Goal: Entertainment & Leisure: Consume media (video, audio)

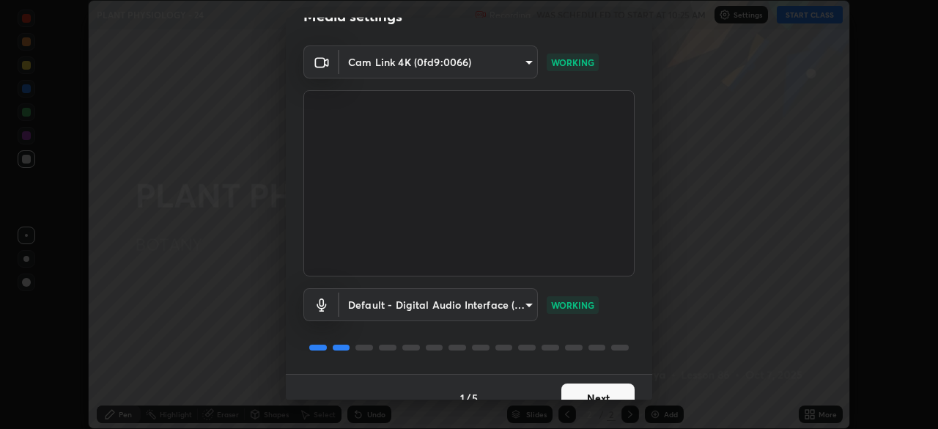
scroll to position [52, 0]
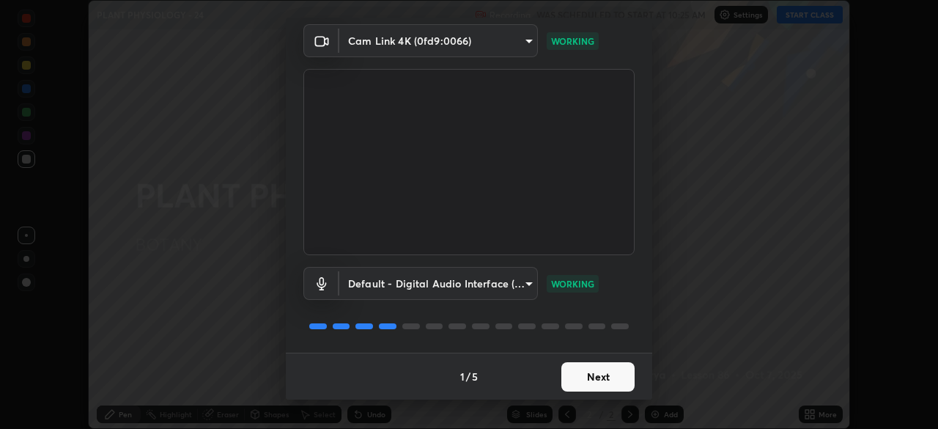
click at [589, 375] on button "Next" at bounding box center [597, 376] width 73 height 29
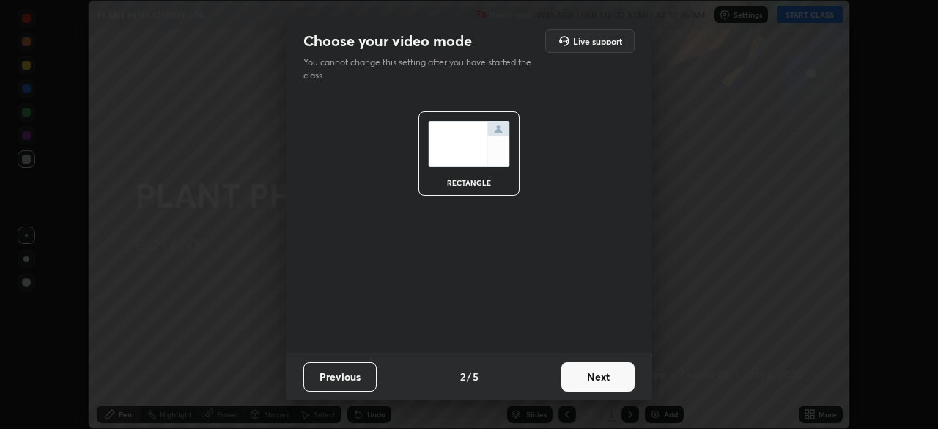
scroll to position [0, 0]
click at [590, 377] on button "Next" at bounding box center [597, 376] width 73 height 29
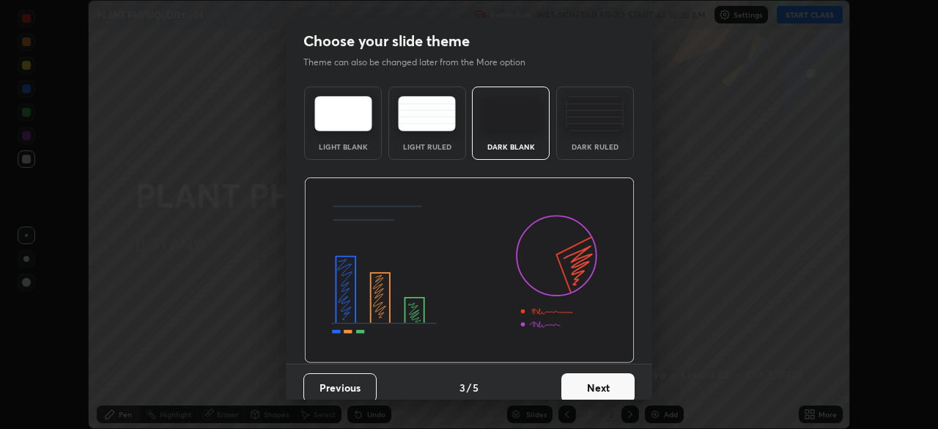
scroll to position [11, 0]
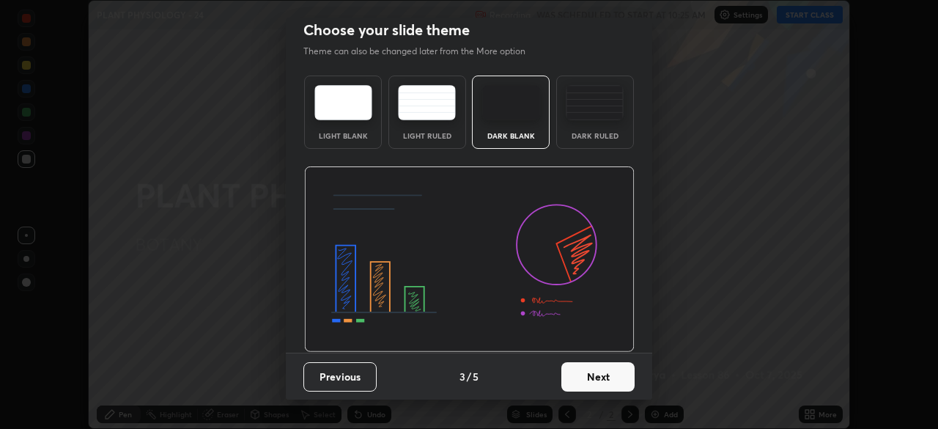
click at [593, 375] on button "Next" at bounding box center [597, 376] width 73 height 29
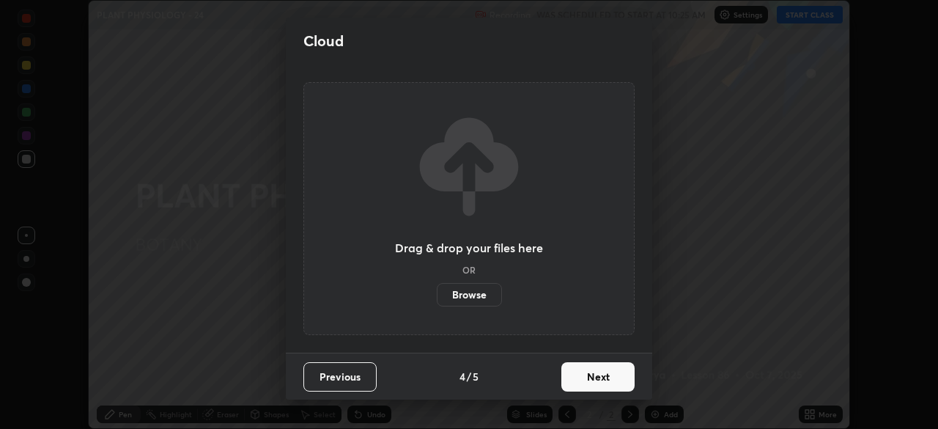
scroll to position [0, 0]
click at [596, 378] on button "Next" at bounding box center [597, 376] width 73 height 29
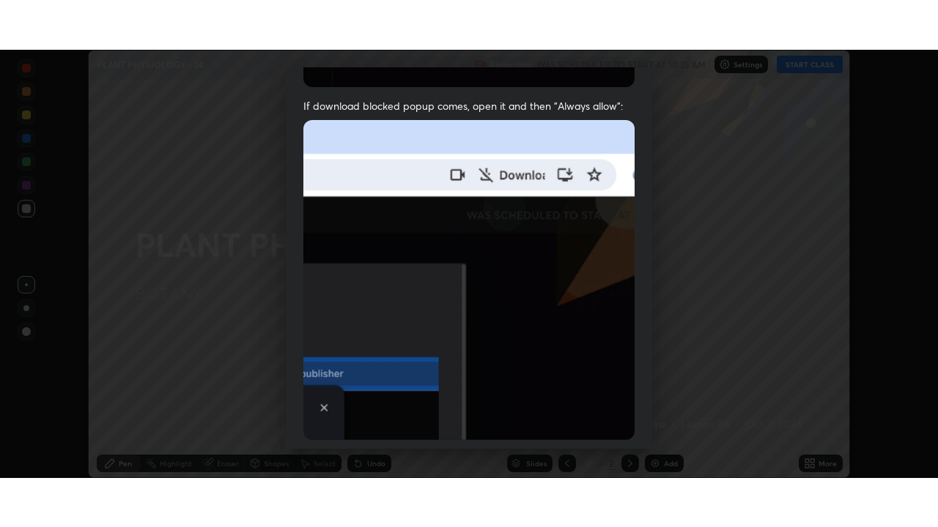
scroll to position [351, 0]
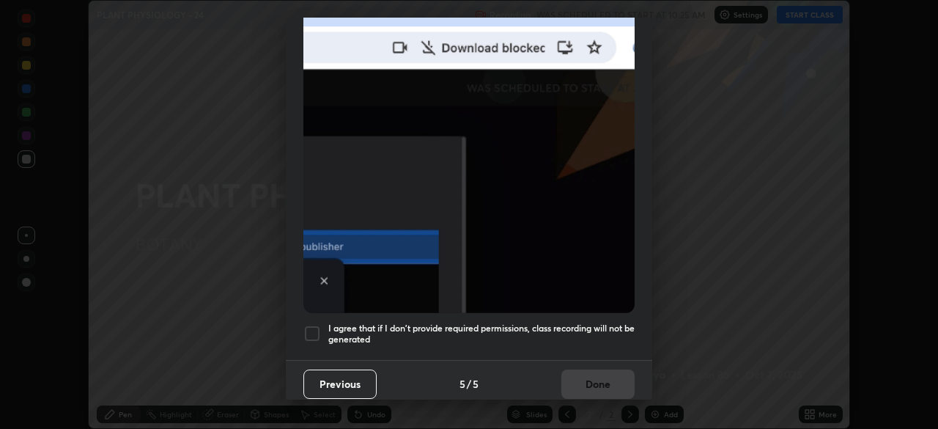
click at [314, 325] on div at bounding box center [312, 334] width 18 height 18
click at [588, 377] on button "Done" at bounding box center [597, 383] width 73 height 29
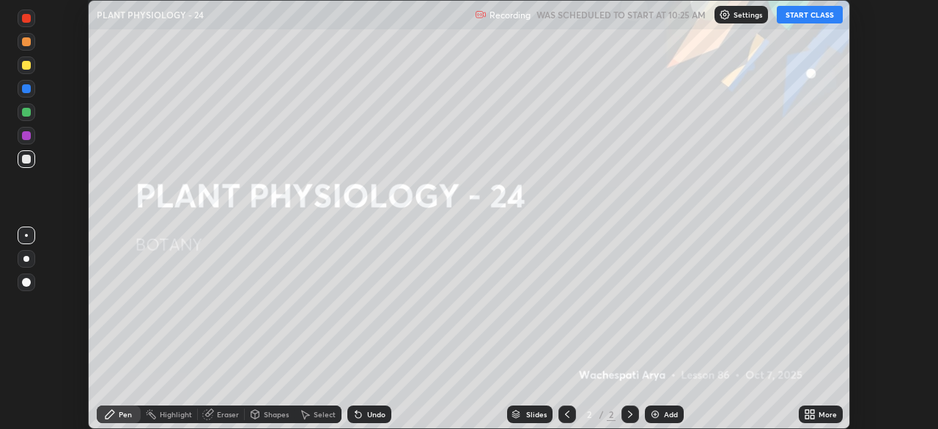
click at [812, 416] on icon at bounding box center [812, 417] width 4 height 4
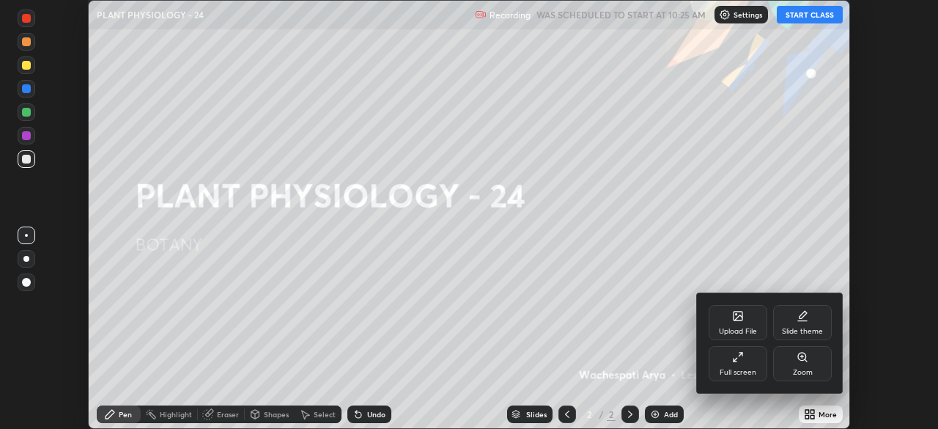
click at [740, 358] on icon at bounding box center [738, 357] width 12 height 12
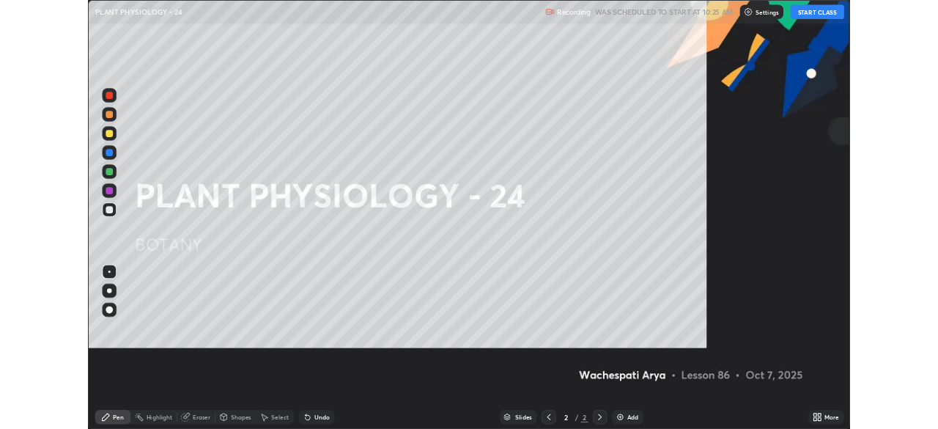
scroll to position [527, 938]
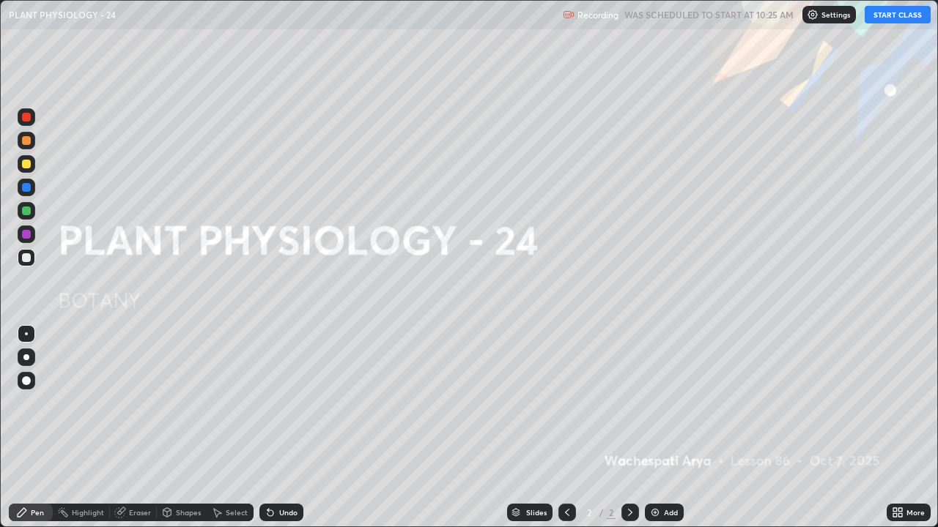
click at [894, 17] on button "START CLASS" at bounding box center [897, 15] width 66 height 18
click at [651, 428] on img at bounding box center [655, 513] width 12 height 12
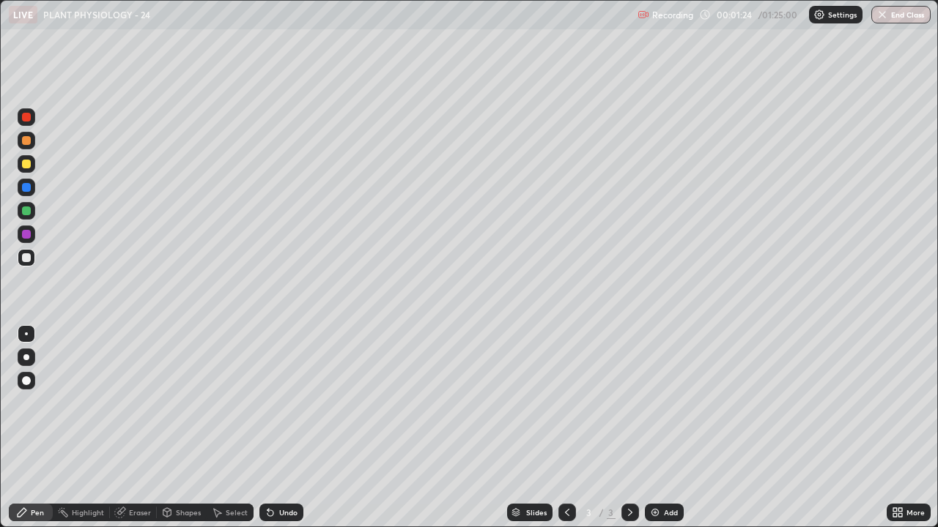
click at [29, 136] on div at bounding box center [26, 140] width 9 height 9
click at [26, 358] on div at bounding box center [26, 358] width 6 height 6
click at [26, 144] on div at bounding box center [26, 140] width 9 height 9
click at [25, 264] on div at bounding box center [27, 258] width 18 height 18
click at [23, 168] on div at bounding box center [26, 164] width 9 height 9
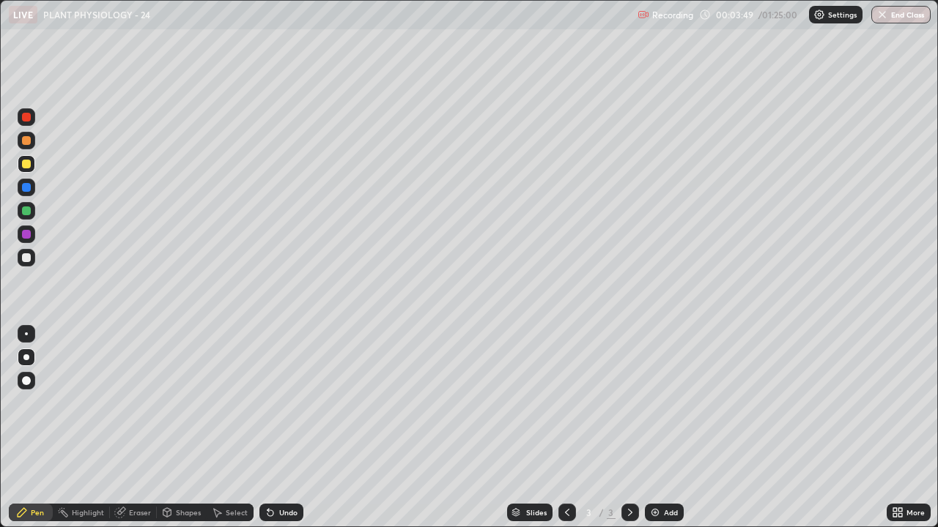
click at [27, 259] on div at bounding box center [26, 257] width 9 height 9
click at [291, 428] on div "Undo" at bounding box center [288, 512] width 18 height 7
click at [245, 428] on div "Select" at bounding box center [237, 512] width 22 height 7
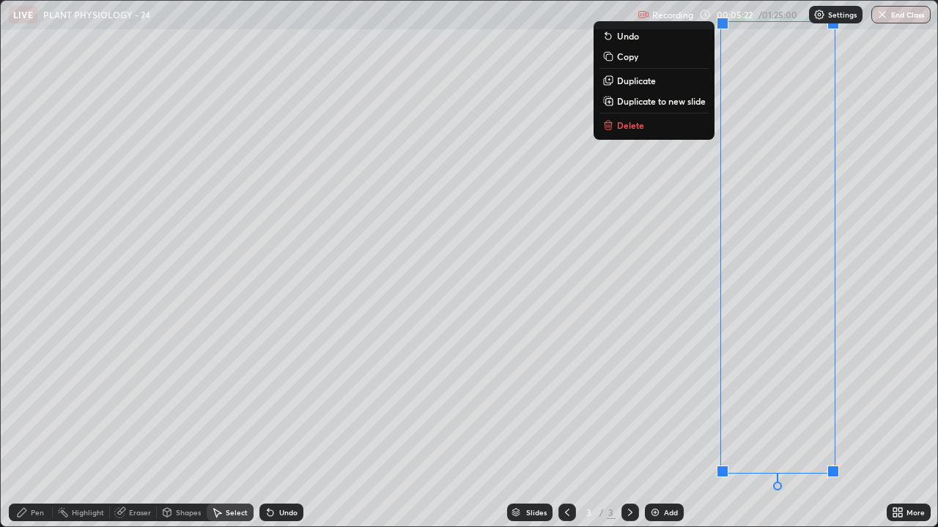
click at [593, 174] on div "0 ° Undo Copy Duplicate Duplicate to new slide Delete" at bounding box center [469, 264] width 936 height 526
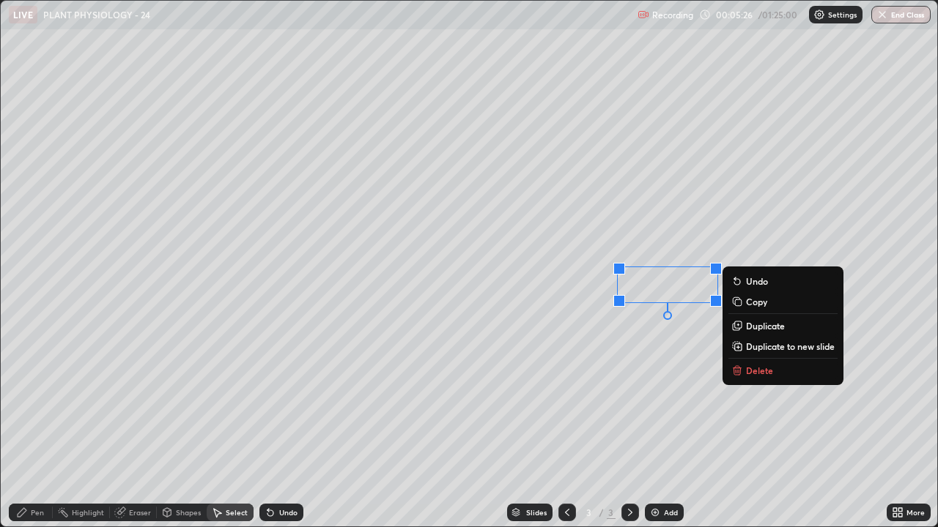
click at [451, 399] on div "0 ° Undo Copy Duplicate Duplicate to new slide Delete" at bounding box center [469, 264] width 936 height 526
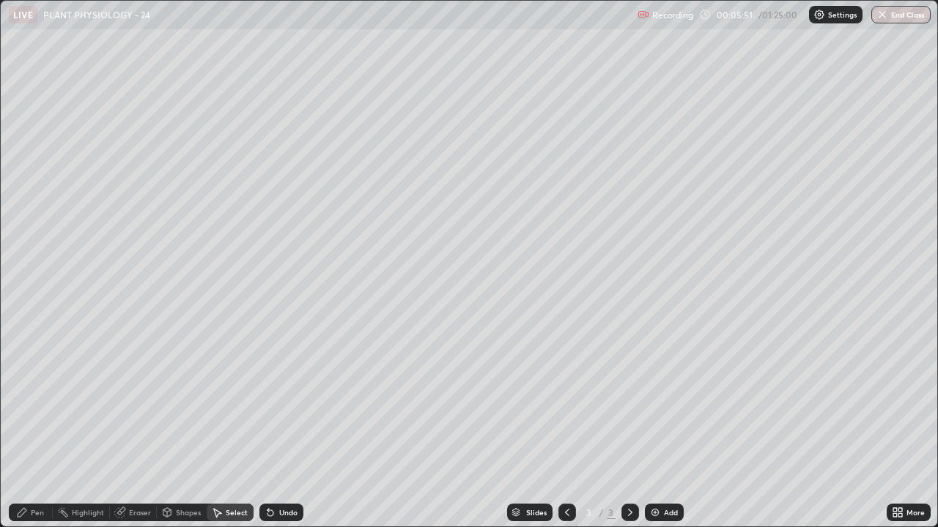
click at [24, 428] on div "Pen" at bounding box center [31, 513] width 44 height 18
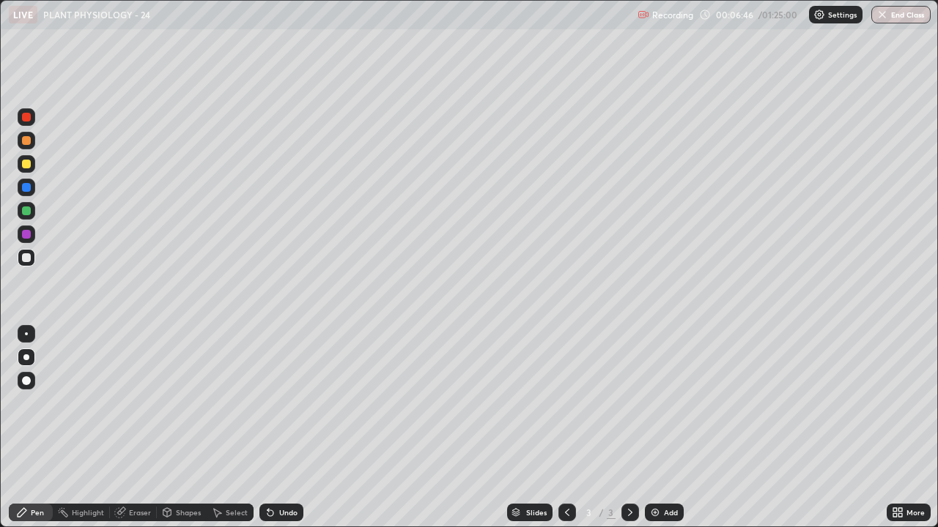
click at [26, 141] on div at bounding box center [26, 140] width 9 height 9
click at [25, 212] on div at bounding box center [26, 211] width 9 height 9
click at [283, 428] on div "Undo" at bounding box center [288, 512] width 18 height 7
click at [658, 428] on img at bounding box center [655, 513] width 12 height 12
click at [27, 218] on div at bounding box center [27, 211] width 18 height 18
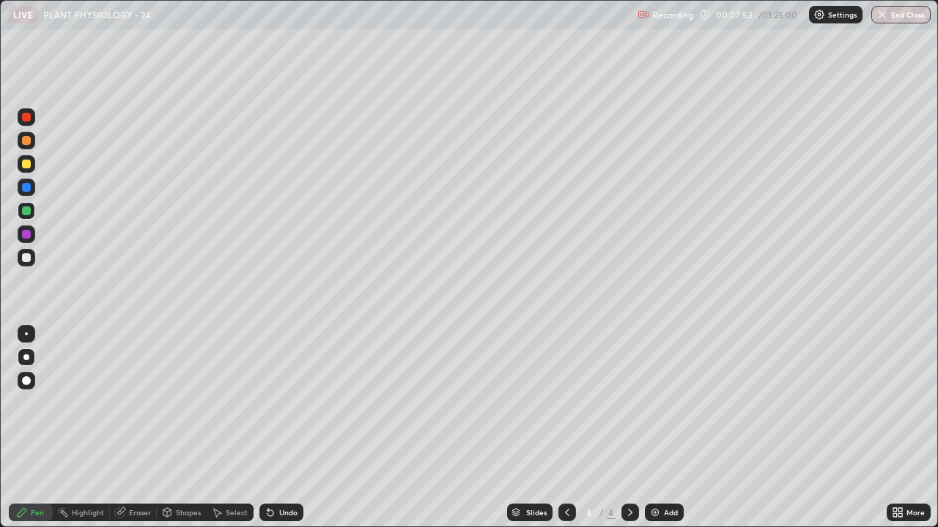
click at [227, 428] on div "Select" at bounding box center [237, 512] width 22 height 7
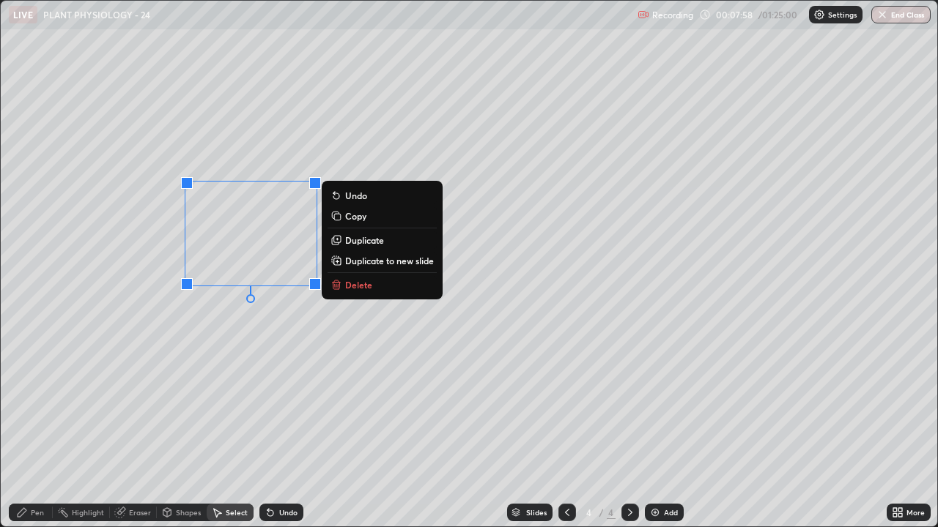
click at [275, 362] on div "0 ° Undo Copy Duplicate Duplicate to new slide Delete" at bounding box center [469, 264] width 936 height 526
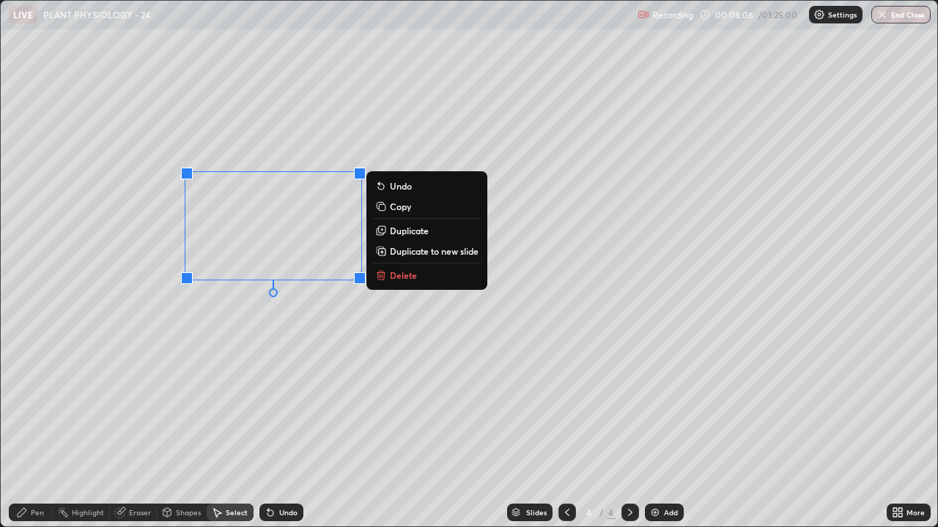
click at [325, 387] on div "0 ° Undo Copy Duplicate Duplicate to new slide Delete" at bounding box center [469, 264] width 936 height 526
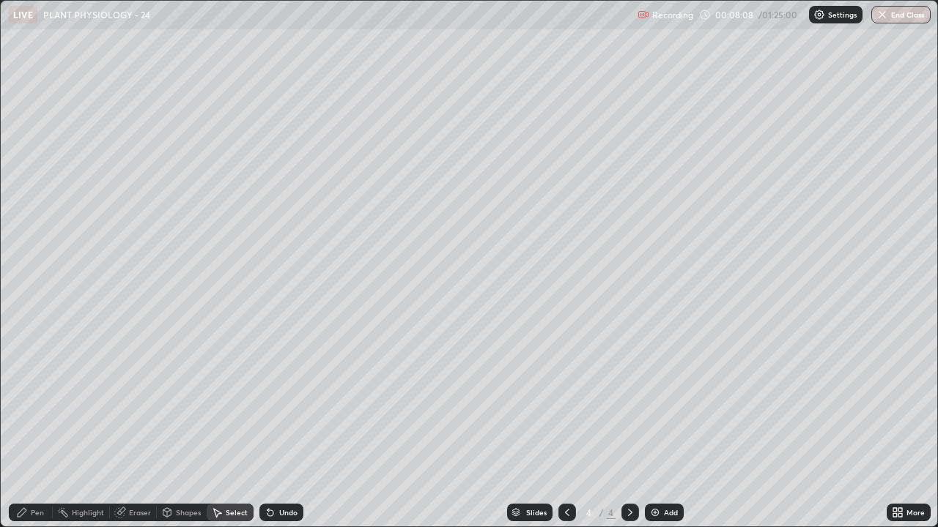
click at [24, 428] on icon at bounding box center [22, 512] width 9 height 9
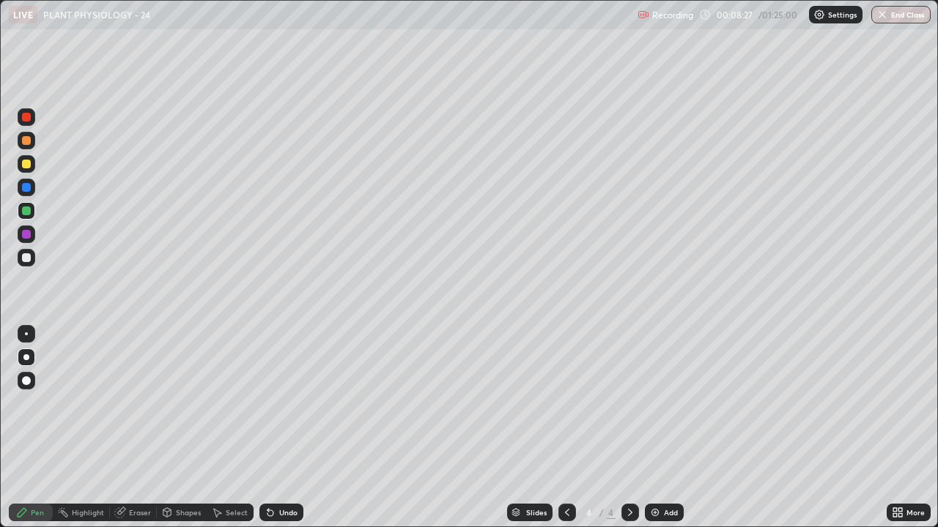
click at [24, 210] on div at bounding box center [26, 211] width 9 height 9
click at [27, 428] on icon at bounding box center [22, 513] width 12 height 12
click at [24, 258] on div at bounding box center [26, 257] width 9 height 9
click at [34, 428] on div "Pen" at bounding box center [37, 512] width 13 height 7
click at [24, 208] on div at bounding box center [26, 211] width 9 height 9
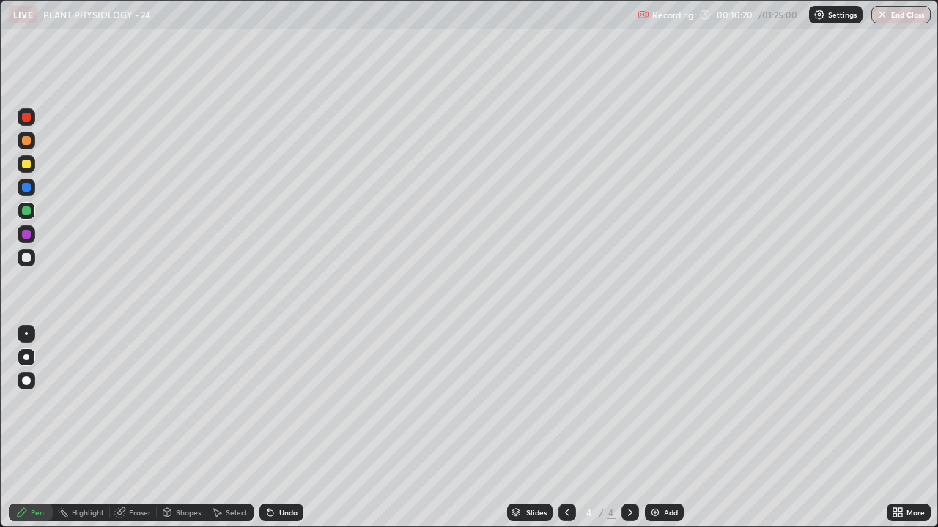
click at [226, 428] on div "Select" at bounding box center [237, 512] width 22 height 7
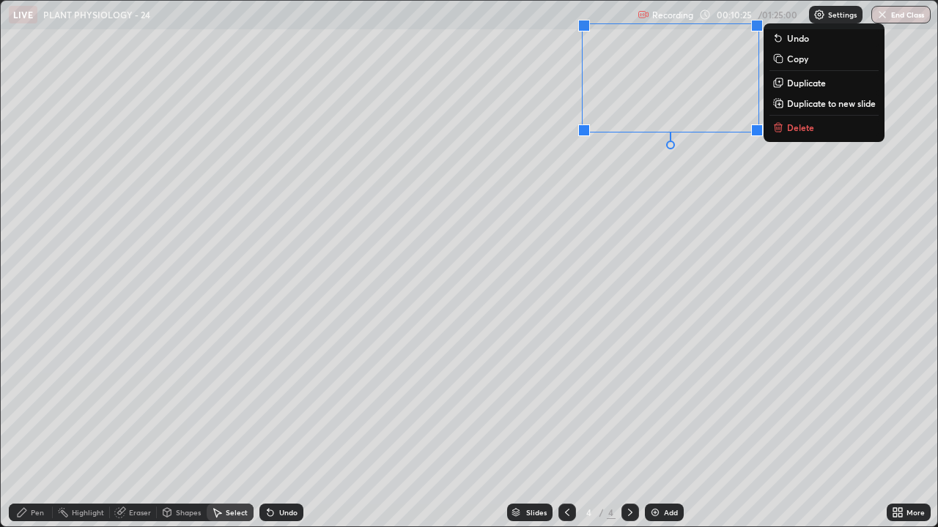
click at [226, 428] on div "0 ° Undo Copy Duplicate Duplicate to new slide Delete" at bounding box center [469, 264] width 936 height 526
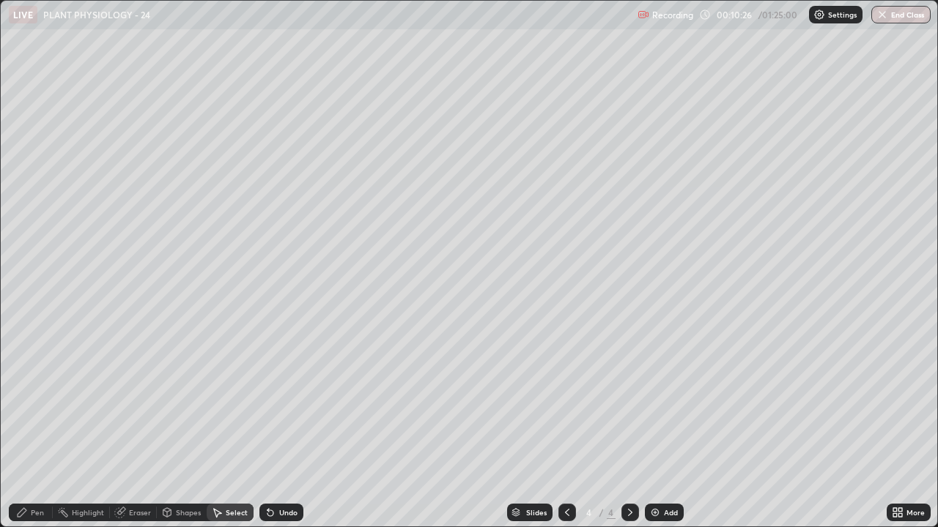
click at [24, 428] on div "Pen" at bounding box center [31, 513] width 44 height 18
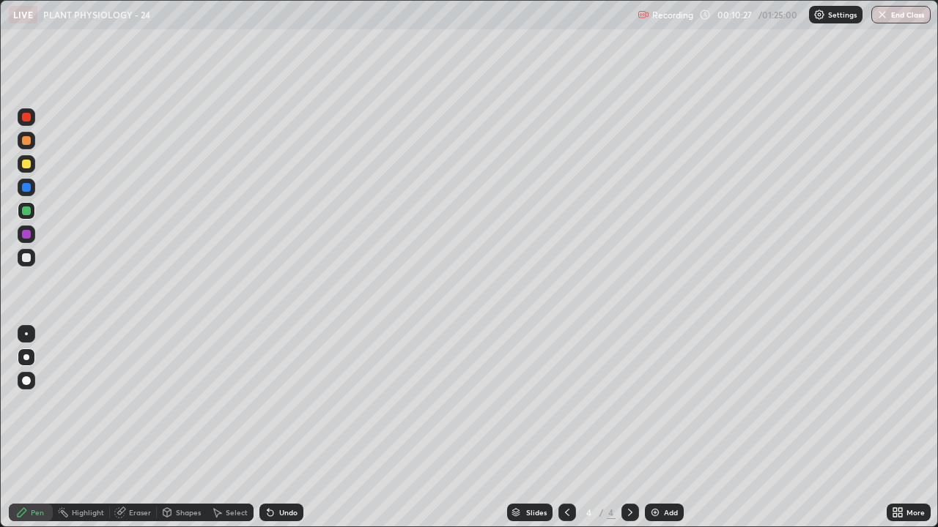
click at [26, 217] on div at bounding box center [27, 211] width 18 height 18
click at [38, 428] on div "Pen" at bounding box center [37, 512] width 13 height 7
click at [26, 355] on div at bounding box center [26, 358] width 6 height 6
click at [279, 428] on div "Undo" at bounding box center [288, 512] width 18 height 7
click at [26, 168] on div at bounding box center [26, 164] width 9 height 9
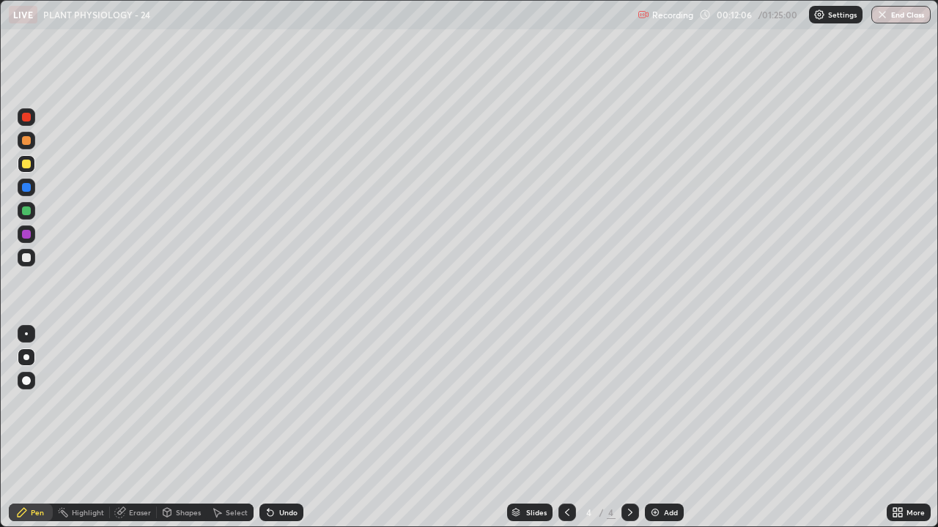
click at [563, 428] on icon at bounding box center [567, 513] width 12 height 12
click at [624, 428] on icon at bounding box center [630, 513] width 12 height 12
click at [626, 428] on icon at bounding box center [630, 513] width 12 height 12
click at [654, 428] on img at bounding box center [655, 513] width 12 height 12
click at [25, 143] on div at bounding box center [26, 140] width 9 height 9
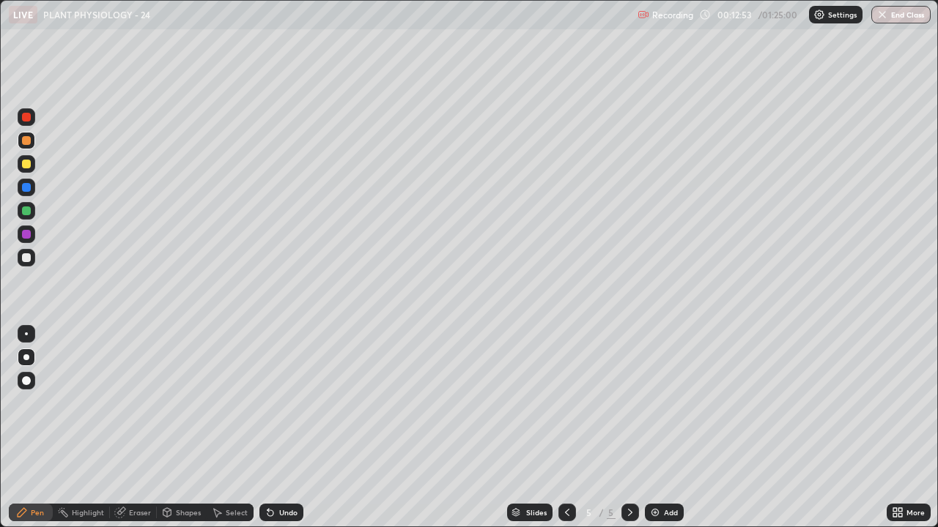
click at [566, 428] on icon at bounding box center [567, 513] width 12 height 12
click at [27, 258] on div at bounding box center [26, 257] width 9 height 9
click at [566, 428] on icon at bounding box center [567, 512] width 4 height 7
click at [238, 428] on div "Select" at bounding box center [237, 512] width 22 height 7
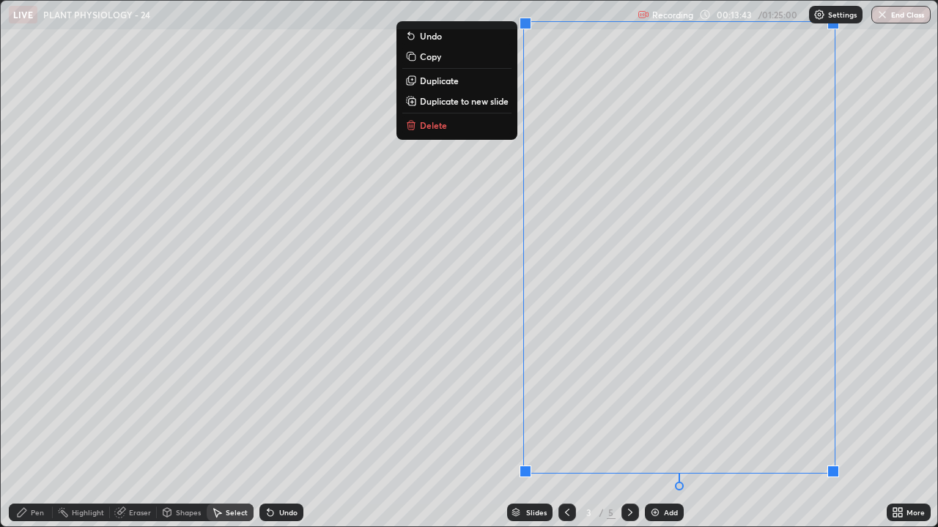
click at [467, 366] on div "0 ° Undo Copy Duplicate Duplicate to new slide Delete" at bounding box center [469, 264] width 936 height 526
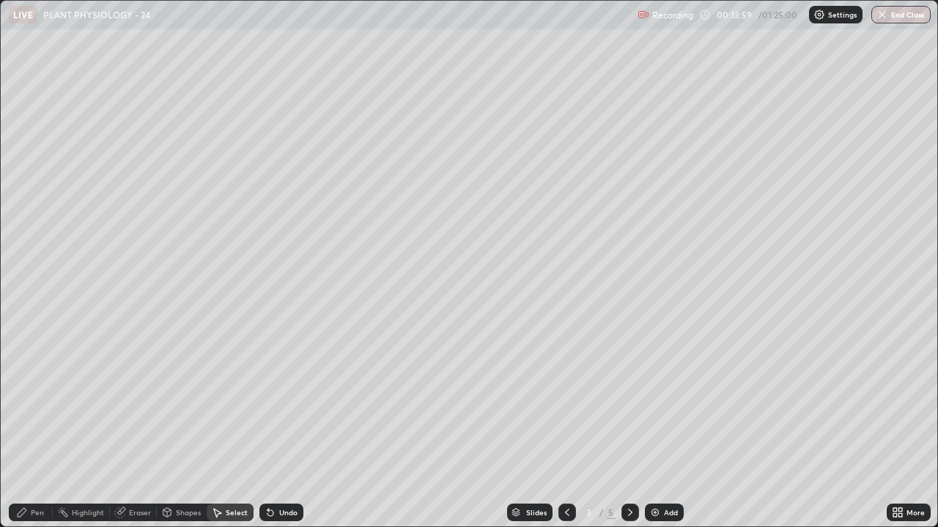
click at [629, 428] on icon at bounding box center [630, 513] width 12 height 12
click at [627, 428] on icon at bounding box center [630, 513] width 12 height 12
click at [563, 428] on icon at bounding box center [567, 513] width 12 height 12
click at [629, 428] on icon at bounding box center [630, 513] width 12 height 12
click at [26, 428] on icon at bounding box center [22, 513] width 12 height 12
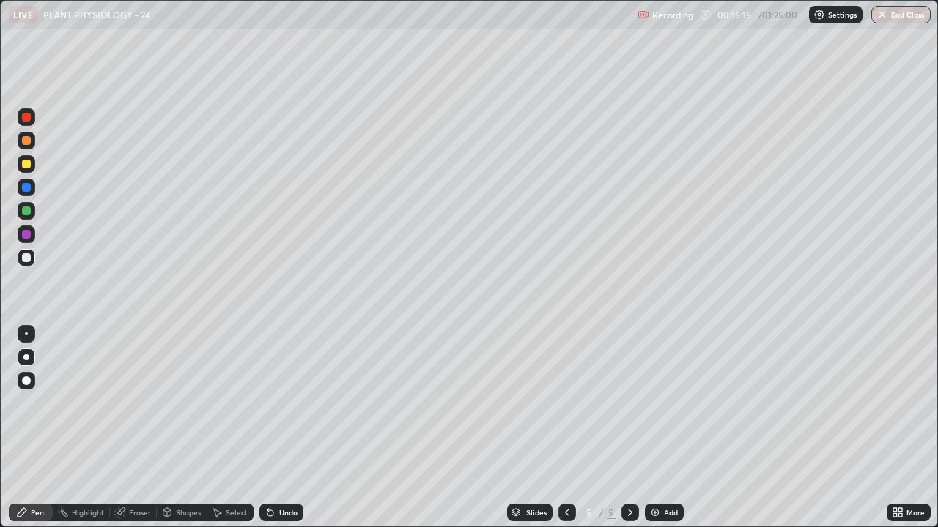
click at [24, 144] on div at bounding box center [26, 140] width 9 height 9
click at [566, 428] on icon at bounding box center [567, 513] width 12 height 12
click at [626, 428] on icon at bounding box center [630, 513] width 12 height 12
click at [628, 428] on icon at bounding box center [630, 513] width 12 height 12
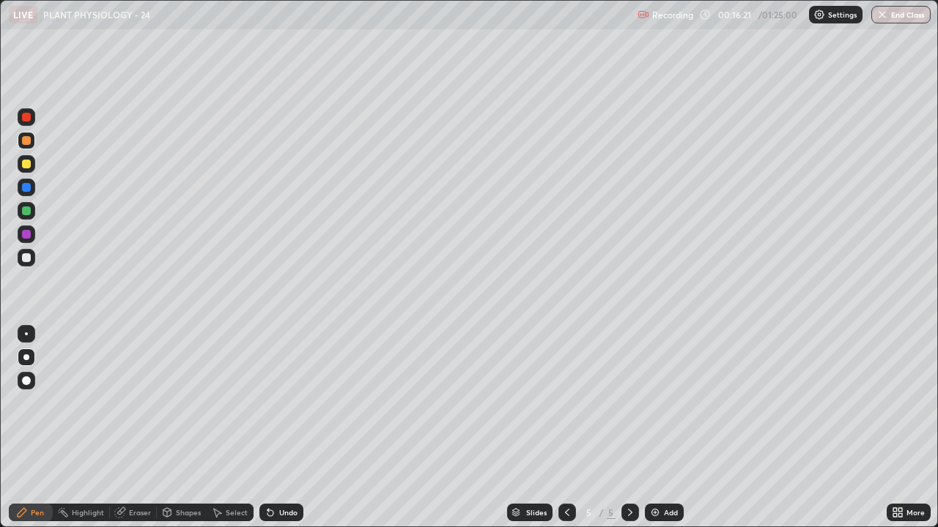
click at [27, 257] on div at bounding box center [26, 257] width 9 height 9
click at [26, 218] on div at bounding box center [27, 211] width 18 height 18
click at [25, 141] on div at bounding box center [26, 140] width 9 height 9
click at [279, 428] on div "Undo" at bounding box center [288, 512] width 18 height 7
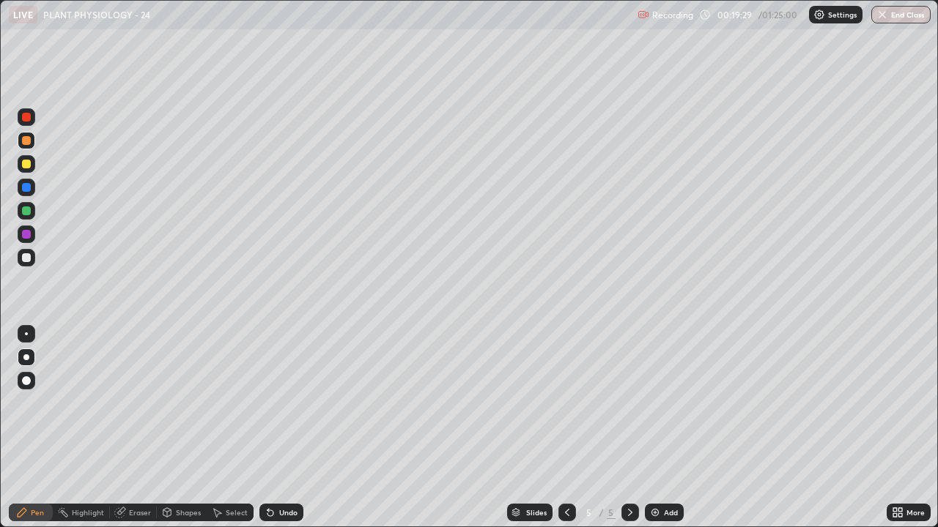
click at [276, 428] on div "Undo" at bounding box center [281, 513] width 44 height 18
click at [33, 259] on div at bounding box center [27, 258] width 18 height 18
click at [25, 142] on div at bounding box center [26, 140] width 9 height 9
click at [39, 428] on div "Pen" at bounding box center [37, 512] width 13 height 7
click at [28, 166] on div at bounding box center [26, 164] width 9 height 9
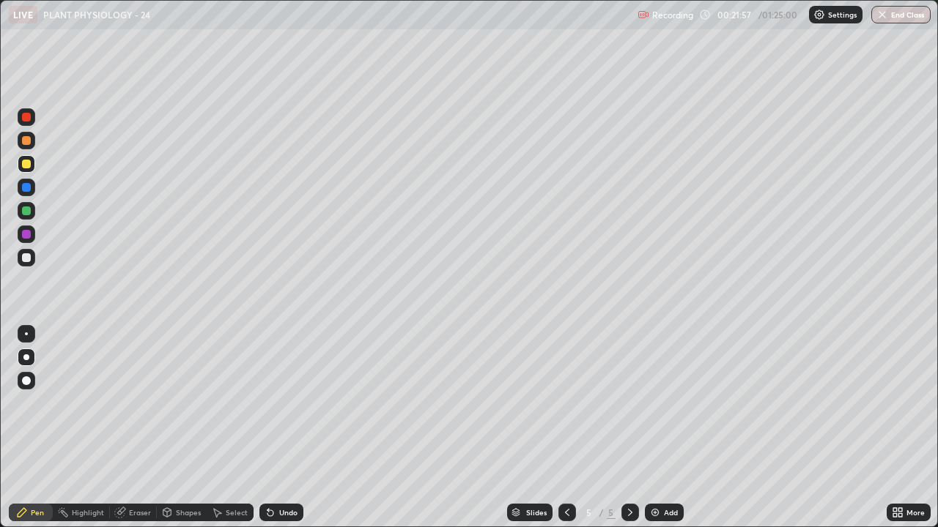
click at [26, 262] on div at bounding box center [26, 257] width 9 height 9
click at [24, 262] on div at bounding box center [26, 257] width 9 height 9
click at [292, 428] on div "Undo" at bounding box center [288, 512] width 18 height 7
click at [289, 428] on div "Undo" at bounding box center [281, 513] width 44 height 18
click at [288, 428] on div "Undo" at bounding box center [281, 513] width 44 height 18
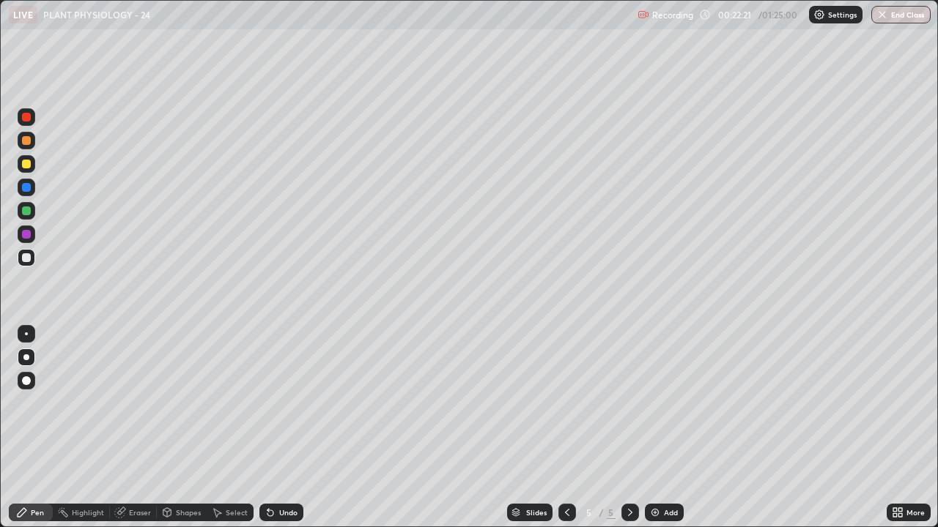
click at [288, 428] on div "Undo" at bounding box center [281, 513] width 44 height 18
click at [286, 428] on div "Undo" at bounding box center [281, 513] width 44 height 18
click at [290, 428] on div "Undo" at bounding box center [288, 512] width 18 height 7
click at [284, 428] on div "Undo" at bounding box center [288, 512] width 18 height 7
click at [283, 428] on div "Undo" at bounding box center [288, 512] width 18 height 7
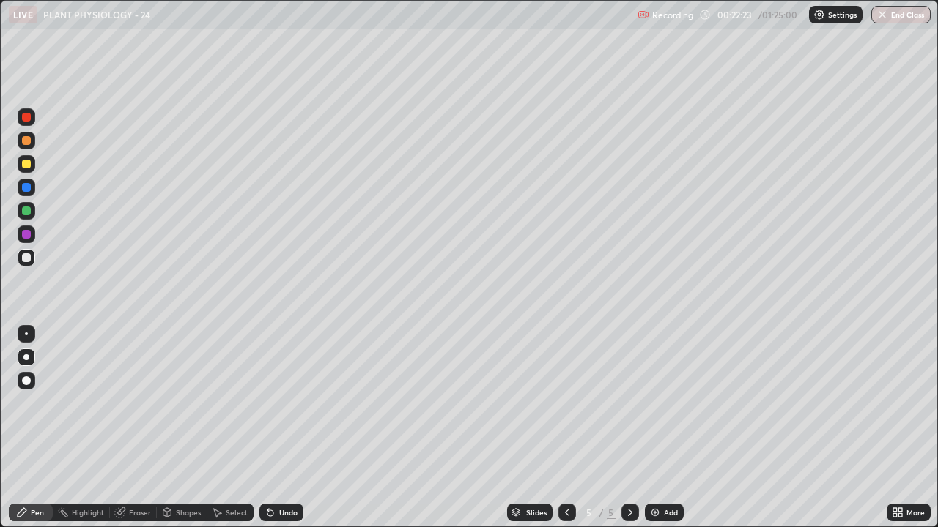
click at [282, 428] on div "Undo" at bounding box center [281, 513] width 44 height 18
click at [281, 428] on div "Undo" at bounding box center [281, 513] width 44 height 18
click at [284, 428] on div "Undo" at bounding box center [281, 513] width 44 height 18
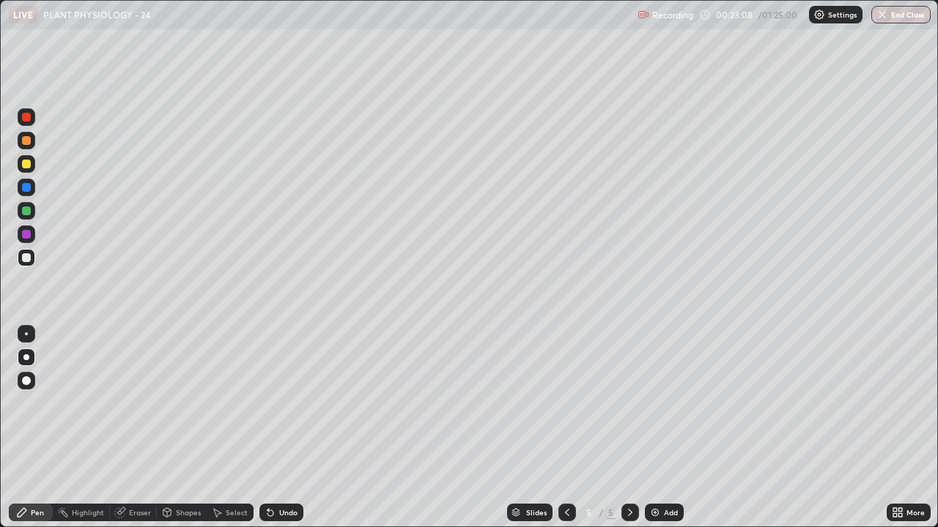
click at [27, 257] on div at bounding box center [26, 257] width 9 height 9
click at [285, 428] on div "Undo" at bounding box center [288, 512] width 18 height 7
click at [273, 428] on icon at bounding box center [270, 513] width 12 height 12
click at [658, 428] on img at bounding box center [655, 513] width 12 height 12
click at [563, 428] on icon at bounding box center [567, 513] width 12 height 12
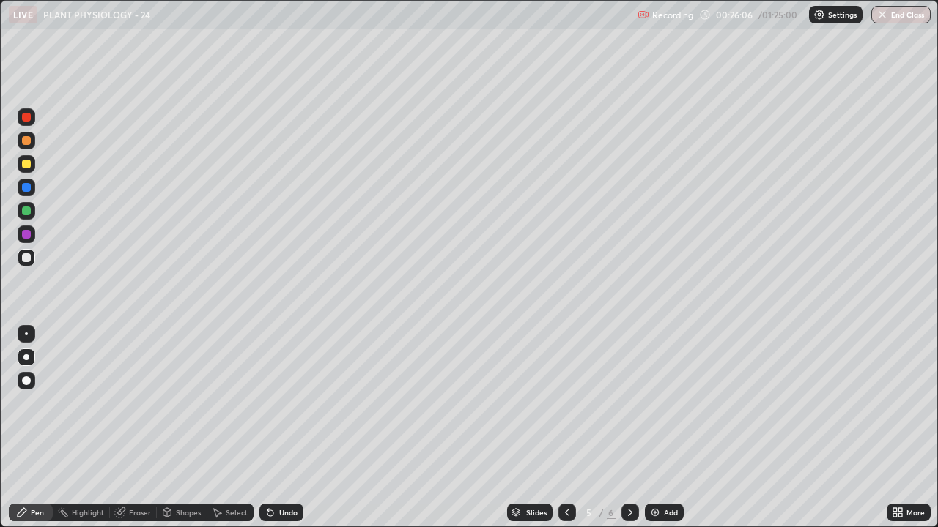
click at [629, 428] on icon at bounding box center [630, 513] width 12 height 12
click at [36, 428] on div "Pen" at bounding box center [37, 512] width 13 height 7
click at [26, 142] on div at bounding box center [26, 140] width 9 height 9
click at [28, 256] on div at bounding box center [26, 257] width 9 height 9
click at [284, 428] on div "Undo" at bounding box center [288, 512] width 18 height 7
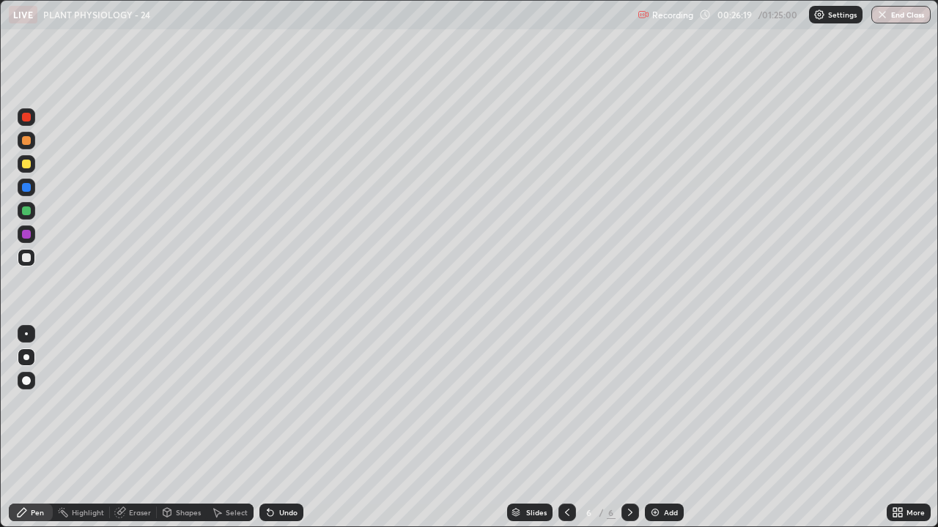
click at [281, 428] on div "Undo" at bounding box center [281, 513] width 44 height 18
click at [275, 428] on div "Undo" at bounding box center [281, 513] width 44 height 18
click at [566, 428] on icon at bounding box center [567, 513] width 12 height 12
click at [629, 428] on icon at bounding box center [630, 513] width 12 height 12
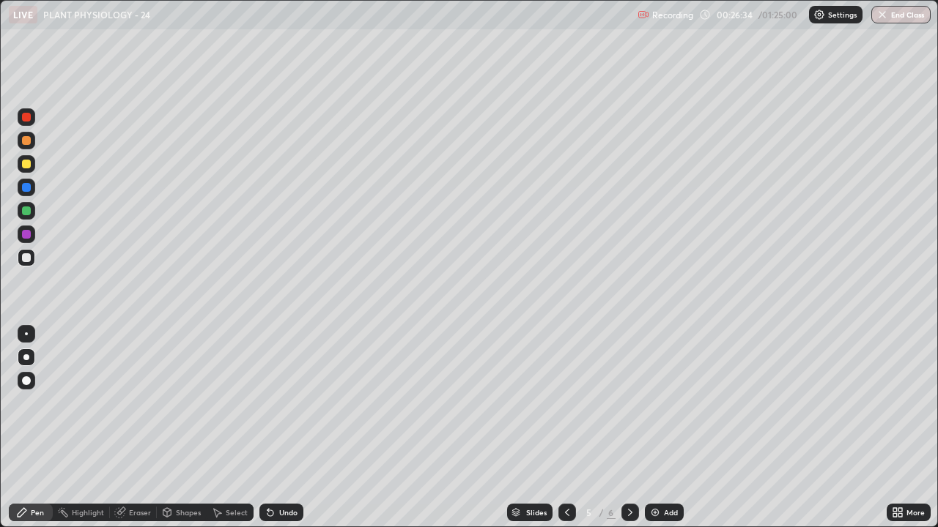
click at [622, 428] on div at bounding box center [630, 513] width 18 height 18
click at [23, 141] on div at bounding box center [26, 140] width 9 height 9
click at [281, 428] on div "Undo" at bounding box center [288, 512] width 18 height 7
click at [26, 256] on div at bounding box center [26, 257] width 9 height 9
click at [896, 428] on icon at bounding box center [898, 513] width 12 height 12
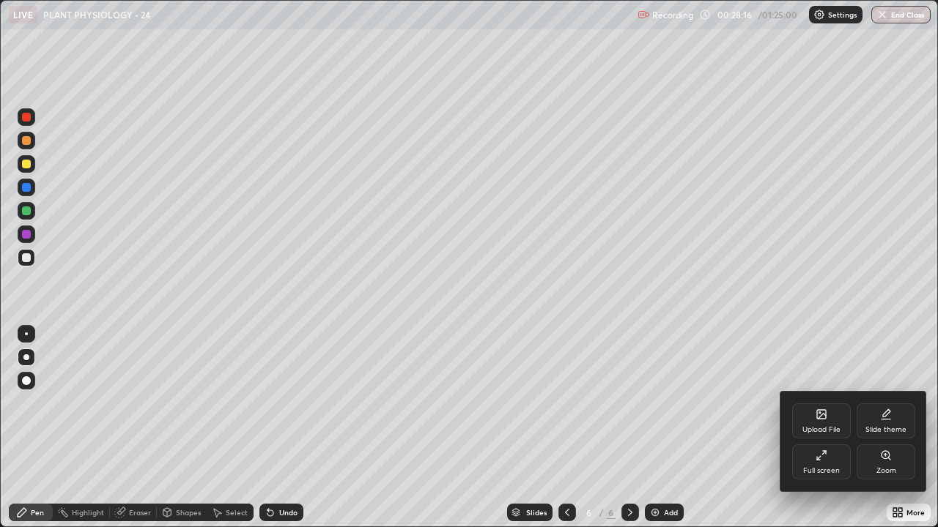
click at [815, 428] on div "Full screen" at bounding box center [821, 462] width 59 height 35
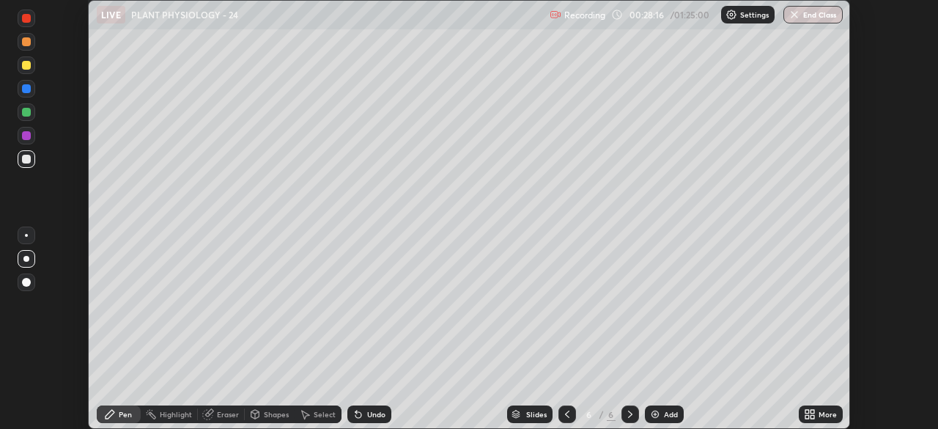
scroll to position [72831, 72321]
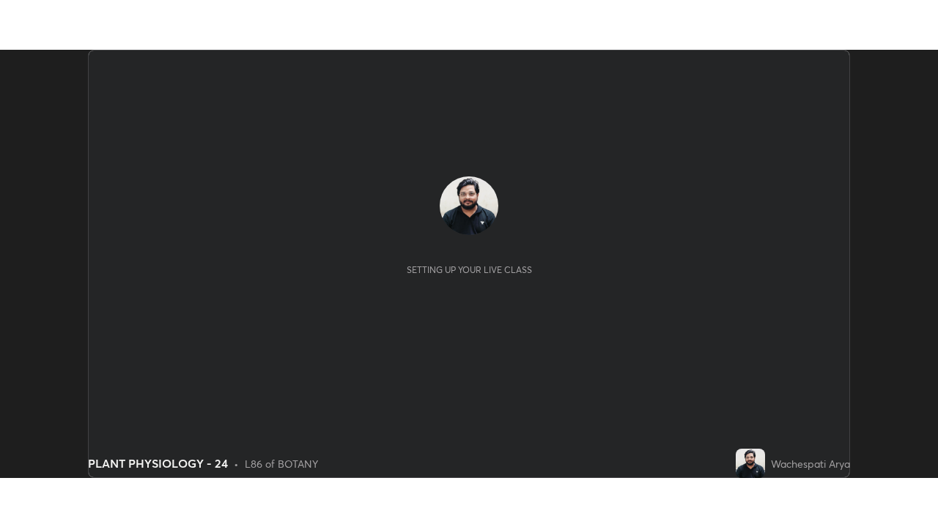
scroll to position [429, 937]
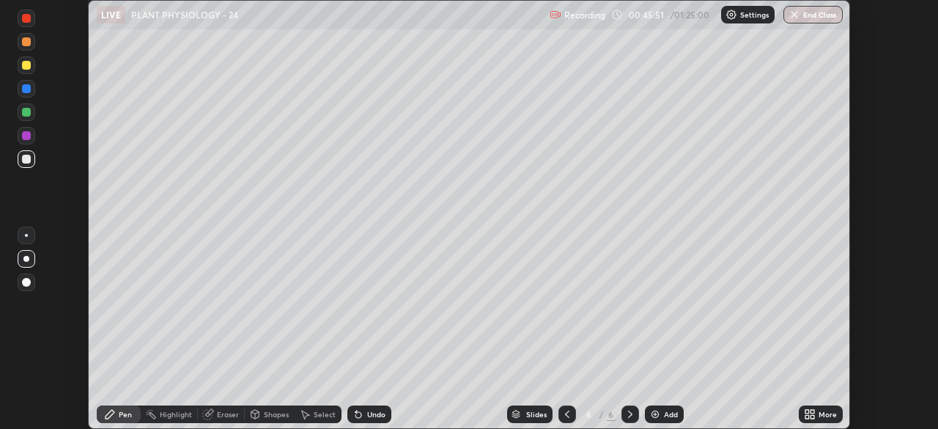
click at [817, 414] on div "More" at bounding box center [821, 414] width 44 height 18
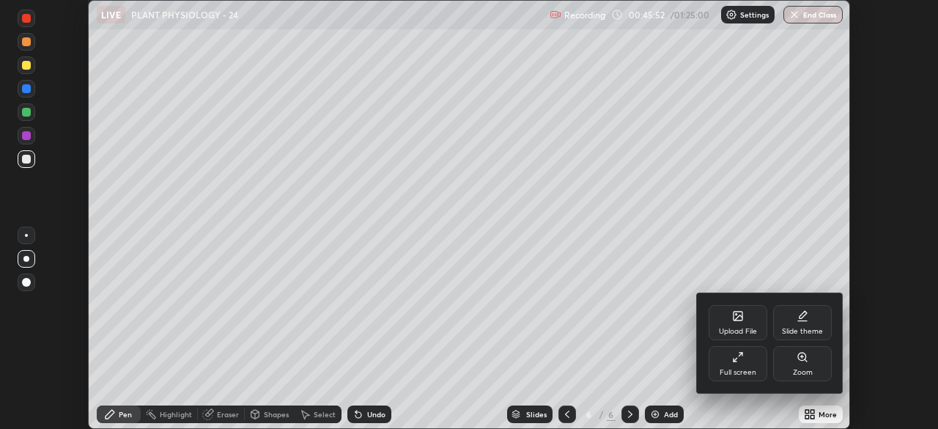
click at [748, 366] on div "Full screen" at bounding box center [737, 363] width 59 height 35
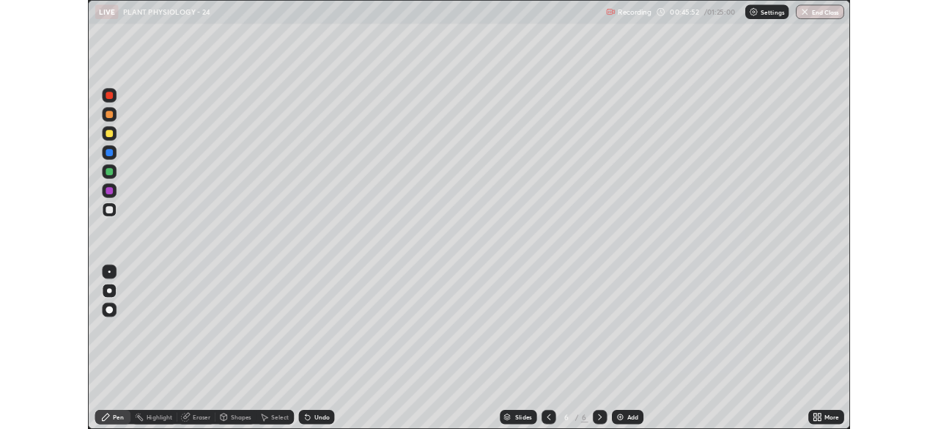
scroll to position [527, 938]
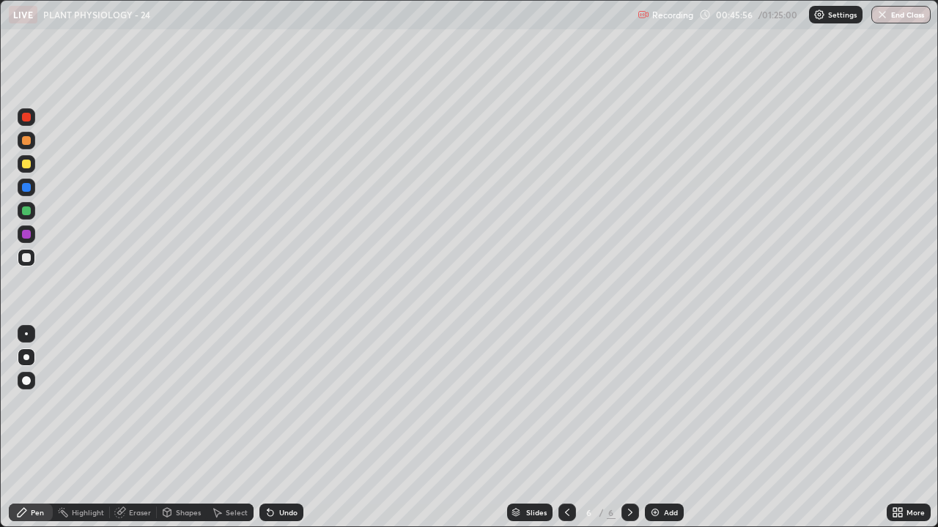
click at [23, 161] on div at bounding box center [26, 164] width 9 height 9
click at [26, 259] on div at bounding box center [26, 257] width 9 height 9
click at [25, 144] on div at bounding box center [26, 140] width 9 height 9
click at [564, 428] on icon at bounding box center [567, 513] width 12 height 12
click at [628, 428] on icon at bounding box center [630, 513] width 12 height 12
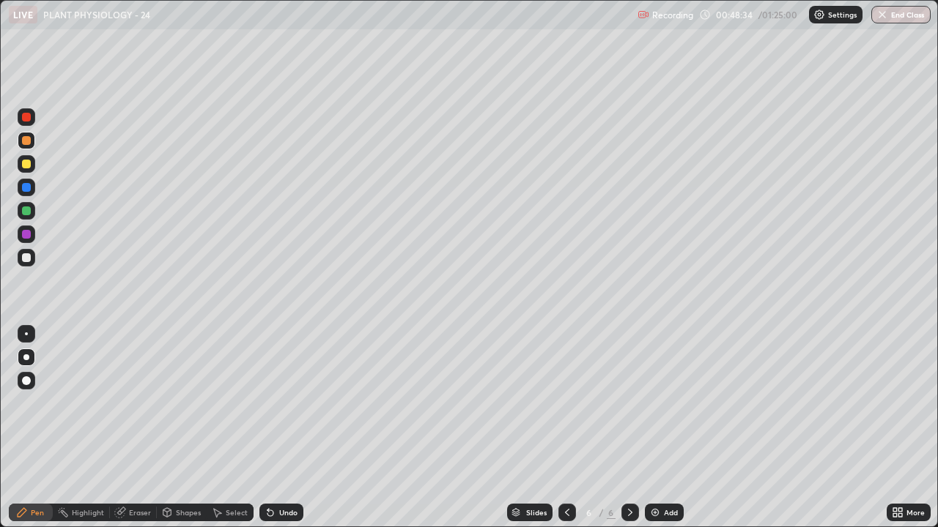
click at [901, 428] on icon at bounding box center [898, 513] width 12 height 12
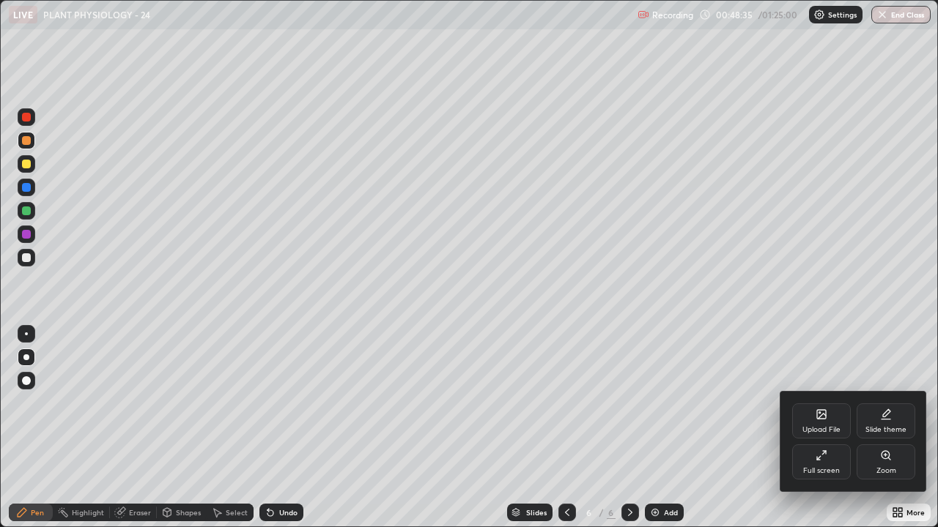
click at [825, 428] on icon at bounding box center [821, 456] width 12 height 12
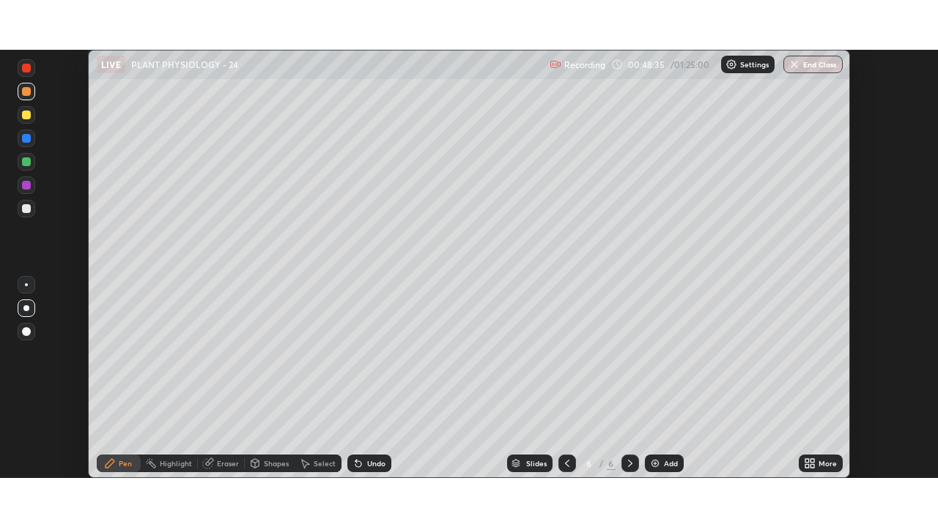
scroll to position [72831, 72321]
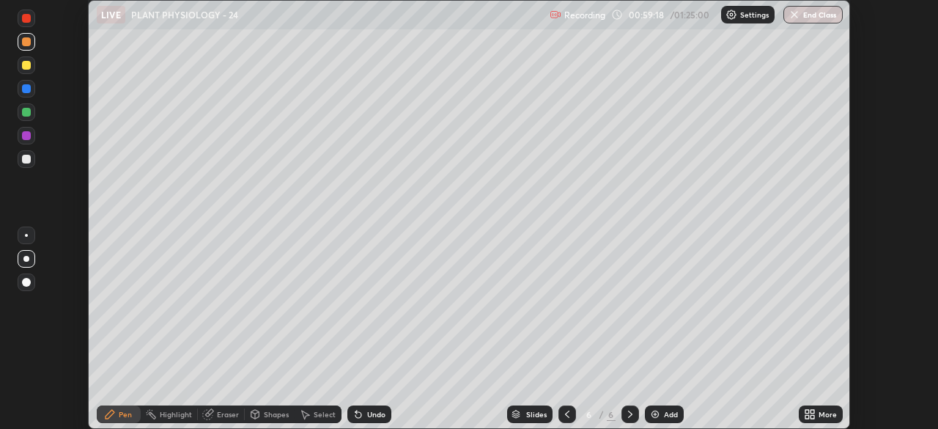
click at [808, 415] on icon at bounding box center [807, 417] width 4 height 4
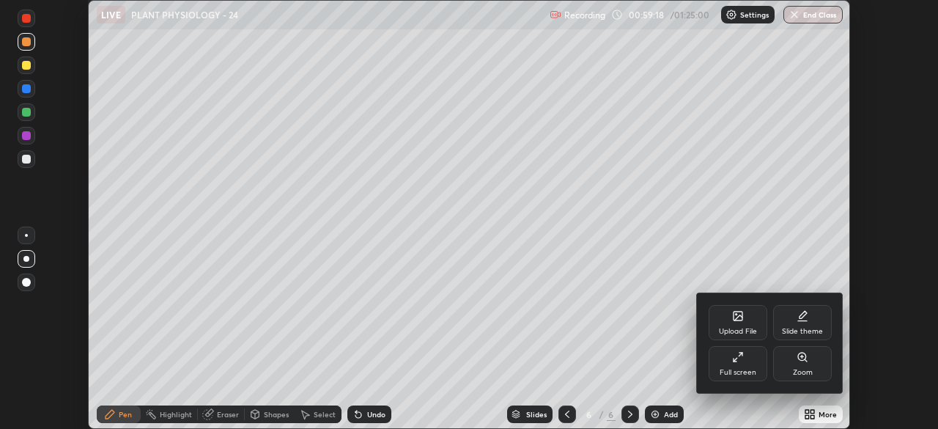
click at [721, 361] on div "Full screen" at bounding box center [737, 363] width 59 height 35
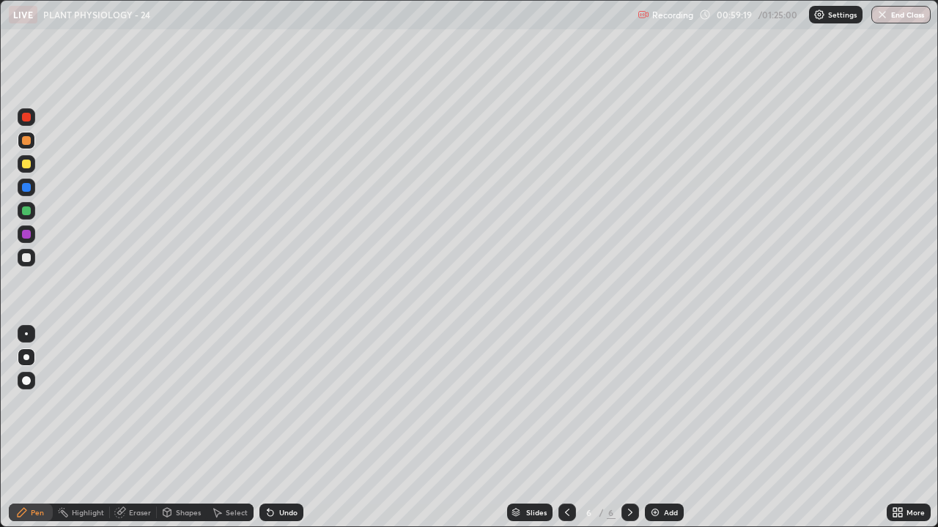
scroll to position [527, 938]
click at [664, 428] on div "Add" at bounding box center [671, 512] width 14 height 7
click at [26, 140] on div at bounding box center [26, 140] width 9 height 9
click at [26, 356] on div at bounding box center [26, 358] width 6 height 6
click at [26, 259] on div at bounding box center [26, 257] width 9 height 9
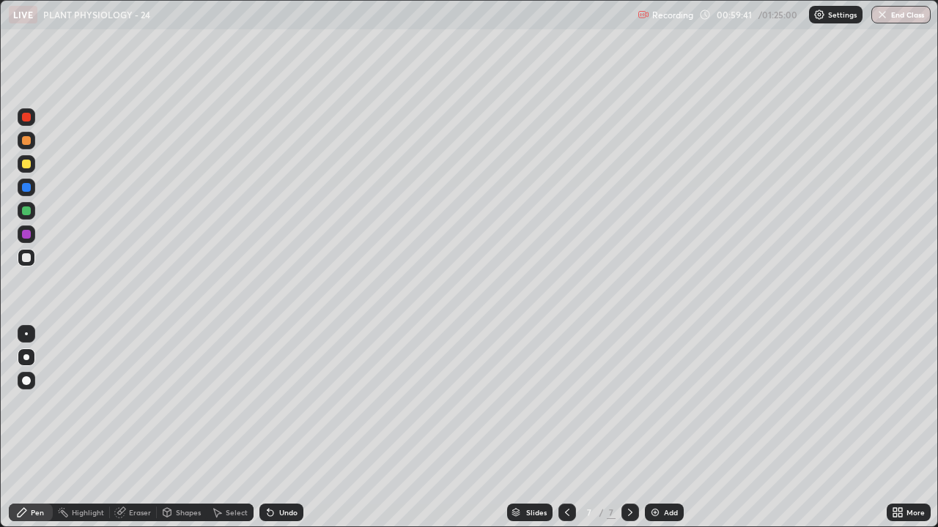
click at [29, 166] on div at bounding box center [26, 164] width 9 height 9
click at [30, 258] on div at bounding box center [26, 257] width 9 height 9
click at [28, 259] on div at bounding box center [26, 257] width 9 height 9
click at [26, 188] on div at bounding box center [26, 187] width 9 height 9
click at [25, 257] on div at bounding box center [26, 257] width 9 height 9
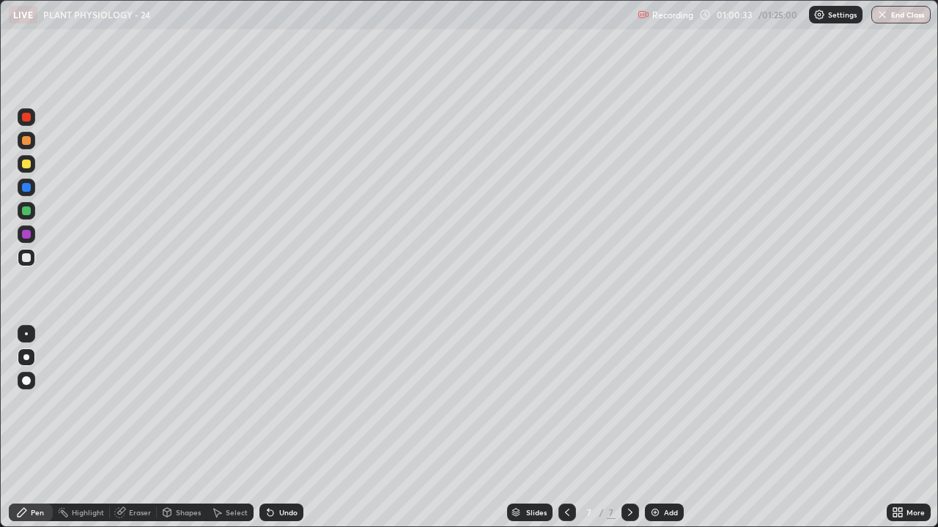
click at [28, 242] on div at bounding box center [27, 235] width 18 height 18
click at [28, 259] on div at bounding box center [26, 257] width 9 height 9
click at [25, 193] on div at bounding box center [27, 188] width 18 height 18
click at [29, 167] on div at bounding box center [26, 164] width 9 height 9
click at [27, 238] on div at bounding box center [26, 234] width 9 height 9
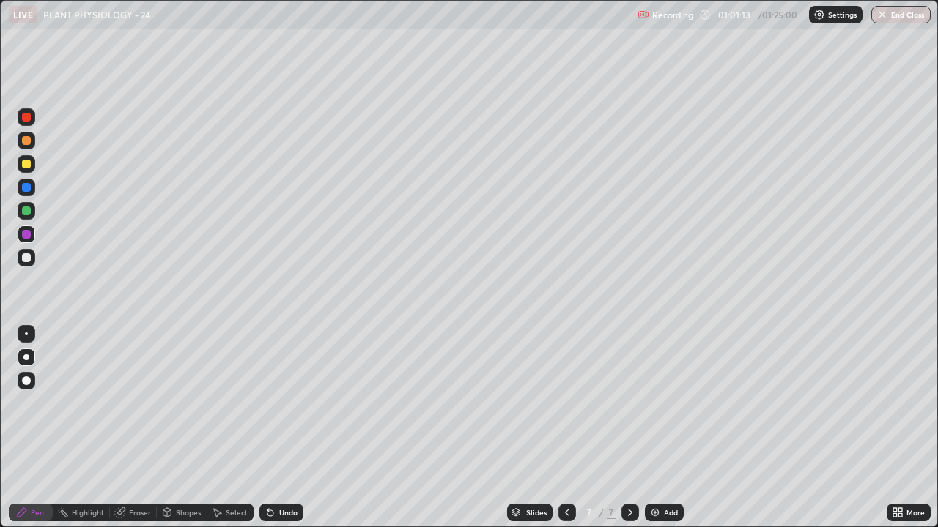
click at [29, 256] on div at bounding box center [26, 257] width 9 height 9
click at [28, 146] on div at bounding box center [27, 141] width 18 height 18
click at [26, 259] on div at bounding box center [26, 257] width 9 height 9
click at [21, 163] on div at bounding box center [27, 164] width 18 height 18
click at [19, 143] on div at bounding box center [27, 141] width 18 height 18
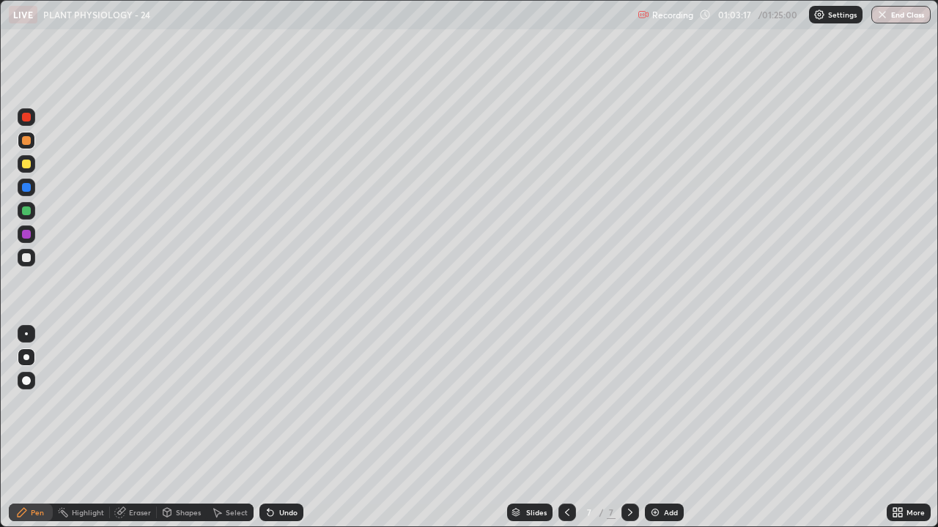
click at [25, 213] on div at bounding box center [26, 211] width 9 height 9
click at [27, 166] on div at bounding box center [26, 164] width 9 height 9
click at [26, 261] on div at bounding box center [26, 257] width 9 height 9
click at [289, 428] on div "Undo" at bounding box center [288, 512] width 18 height 7
click at [285, 428] on div "Undo" at bounding box center [288, 512] width 18 height 7
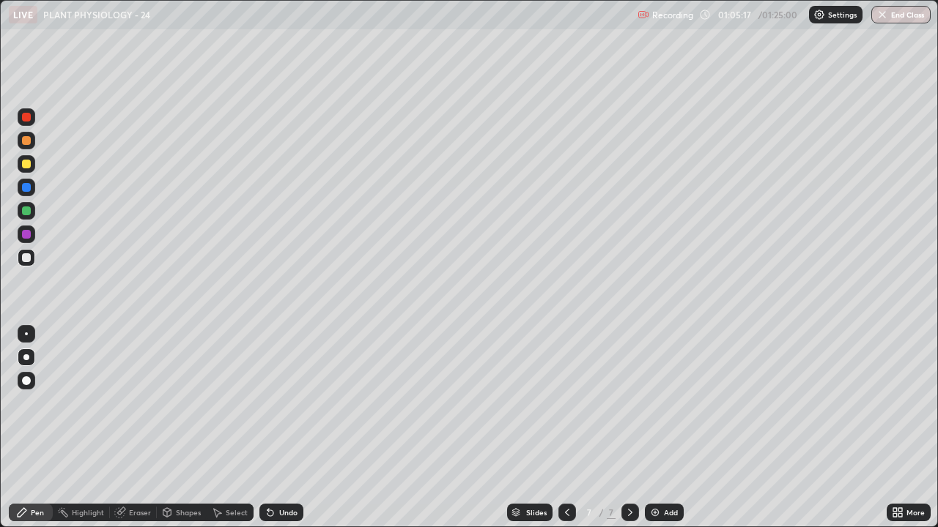
click at [297, 428] on div "Undo" at bounding box center [281, 513] width 44 height 18
click at [133, 428] on div "Eraser" at bounding box center [140, 512] width 22 height 7
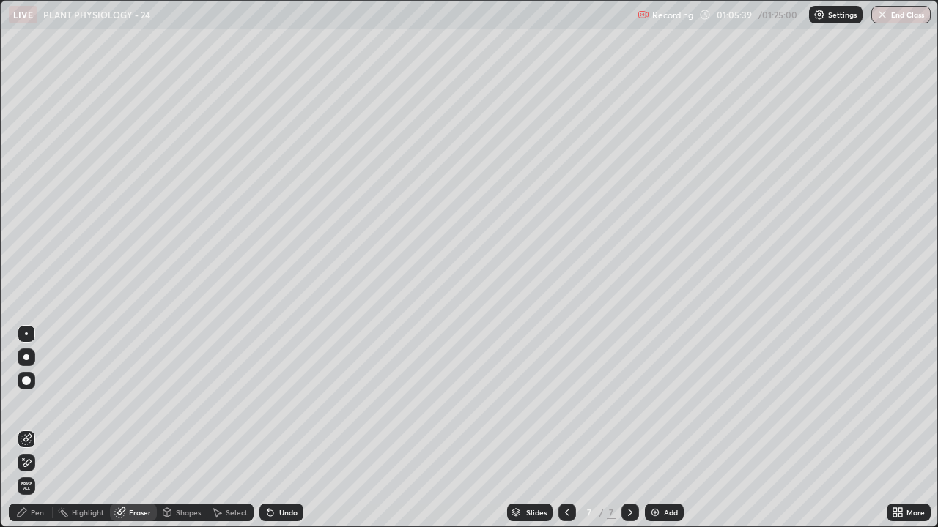
click at [31, 428] on div "Pen" at bounding box center [37, 512] width 13 height 7
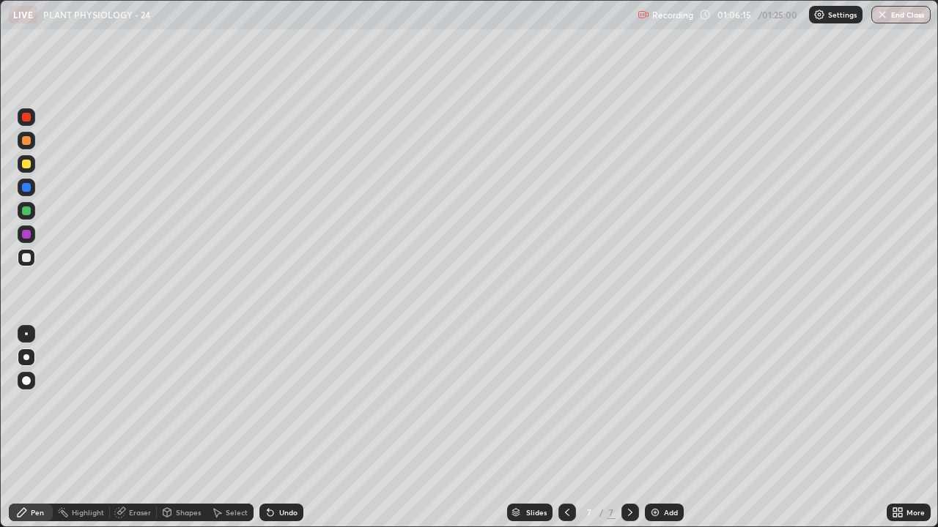
click at [27, 193] on div at bounding box center [27, 188] width 18 height 18
click at [667, 428] on div "Add" at bounding box center [664, 513] width 39 height 18
click at [566, 428] on icon at bounding box center [567, 513] width 12 height 12
click at [626, 428] on icon at bounding box center [630, 513] width 12 height 12
click at [563, 428] on icon at bounding box center [567, 513] width 12 height 12
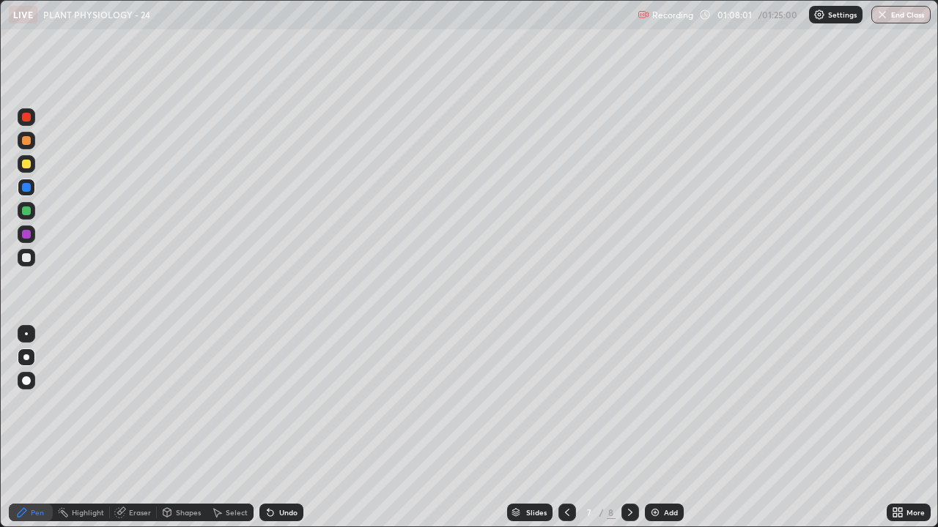
click at [567, 428] on icon at bounding box center [567, 513] width 12 height 12
click at [629, 428] on icon at bounding box center [630, 513] width 12 height 12
click at [630, 428] on icon at bounding box center [630, 512] width 4 height 7
click at [29, 144] on div at bounding box center [26, 140] width 9 height 9
click at [29, 262] on div at bounding box center [27, 258] width 18 height 18
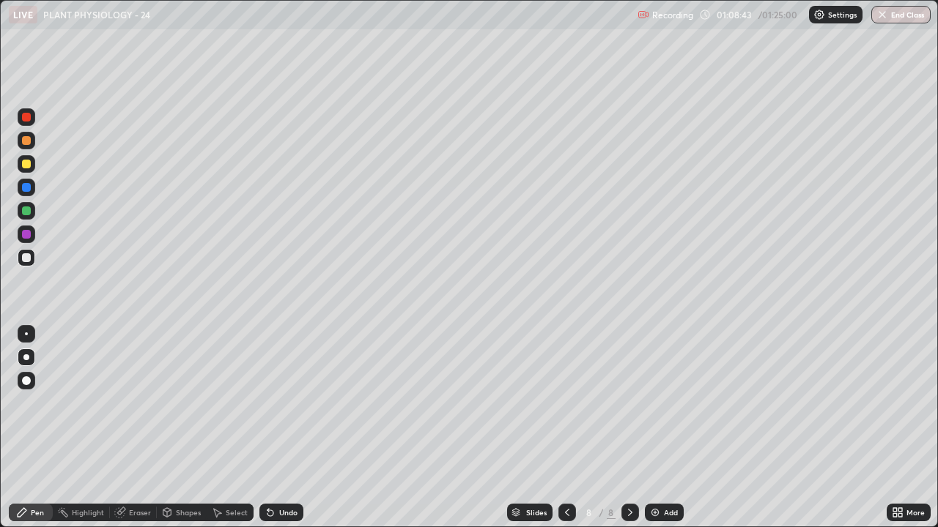
click at [27, 237] on div at bounding box center [26, 234] width 9 height 9
click at [31, 265] on div at bounding box center [27, 258] width 18 height 18
click at [22, 234] on div at bounding box center [26, 234] width 9 height 9
click at [26, 259] on div at bounding box center [26, 257] width 9 height 9
click at [25, 169] on div at bounding box center [27, 164] width 18 height 18
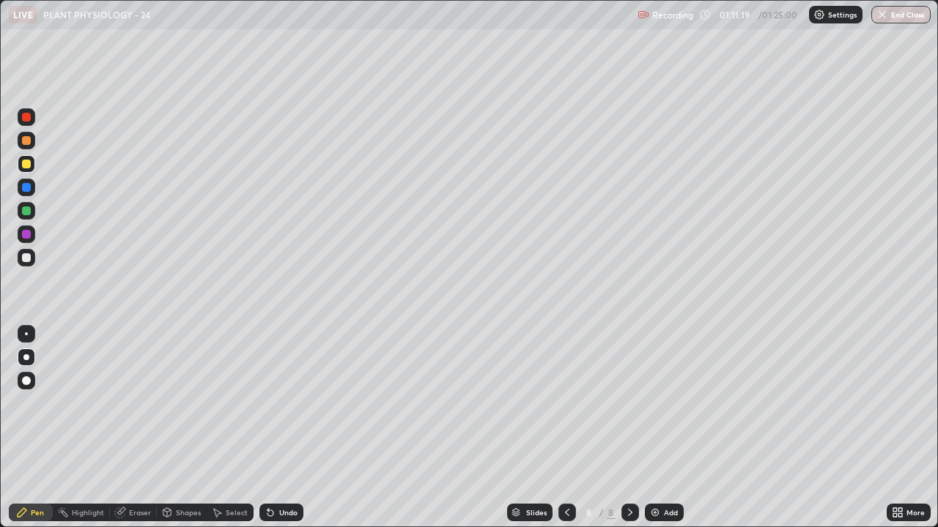
click at [34, 260] on div at bounding box center [27, 258] width 18 height 18
click at [27, 166] on div at bounding box center [26, 164] width 9 height 9
click at [24, 167] on div at bounding box center [26, 164] width 9 height 9
click at [138, 428] on div "Eraser" at bounding box center [140, 512] width 22 height 7
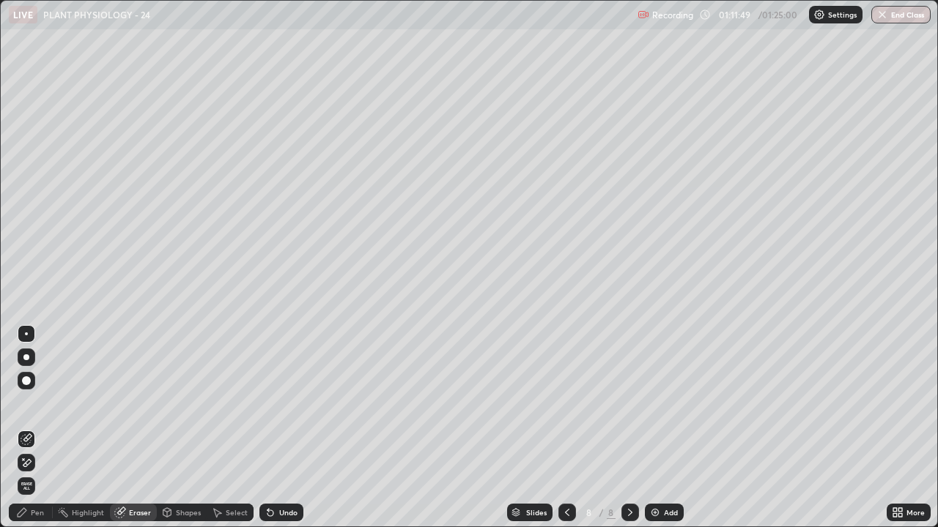
click at [32, 428] on div "Pen" at bounding box center [37, 512] width 13 height 7
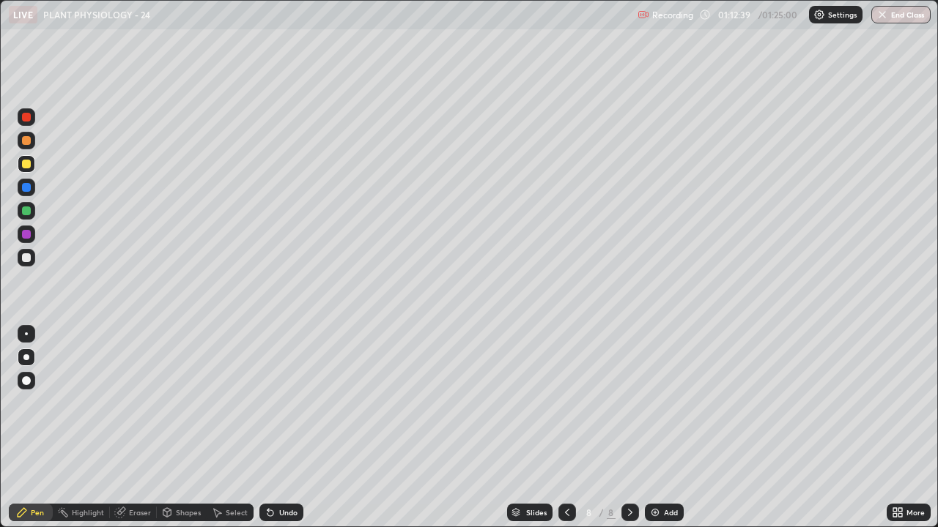
click at [136, 428] on div "Eraser" at bounding box center [140, 512] width 22 height 7
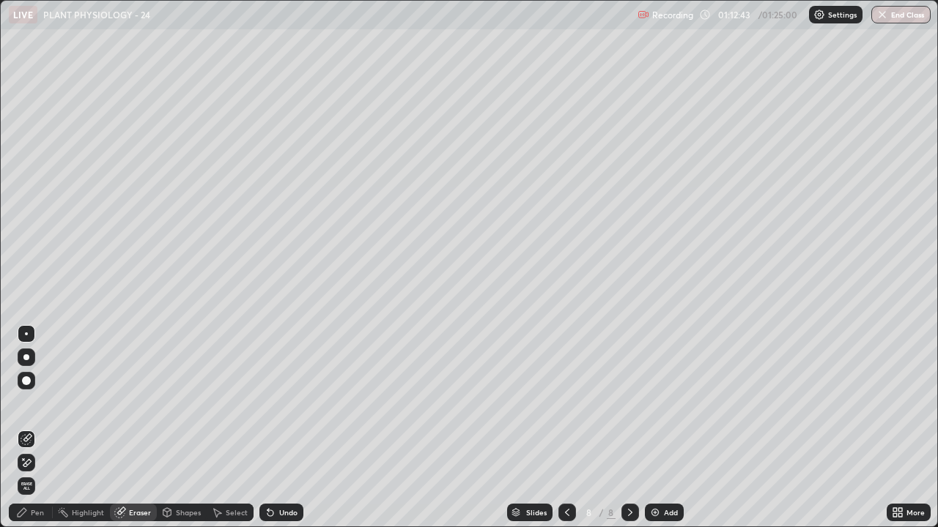
click at [35, 428] on div "Pen" at bounding box center [37, 512] width 13 height 7
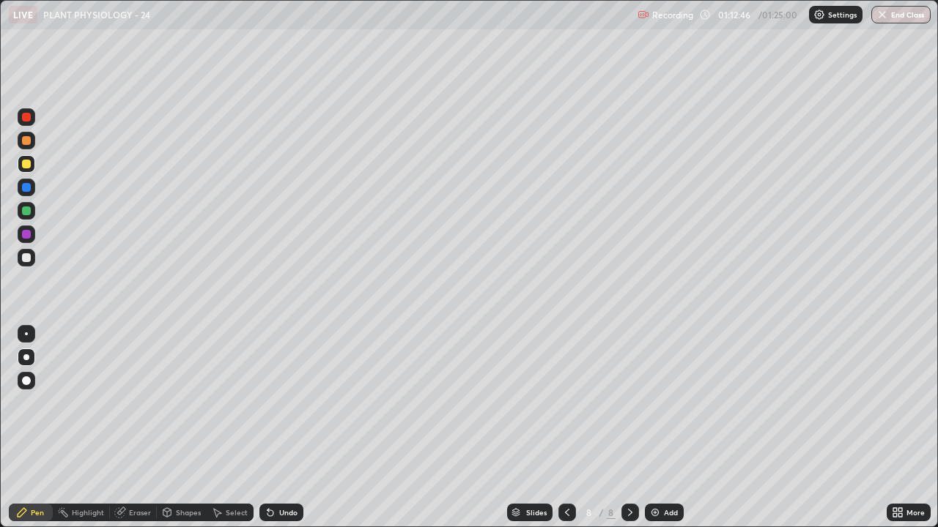
click at [284, 428] on div "Undo" at bounding box center [288, 512] width 18 height 7
click at [27, 258] on div at bounding box center [26, 257] width 9 height 9
click at [129, 428] on div "Eraser" at bounding box center [140, 512] width 22 height 7
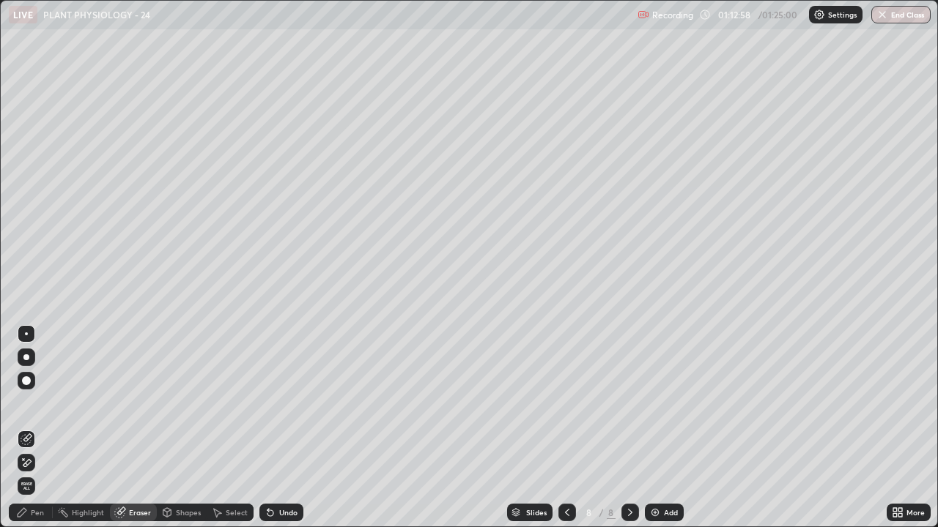
click at [36, 428] on div "Pen" at bounding box center [31, 513] width 44 height 18
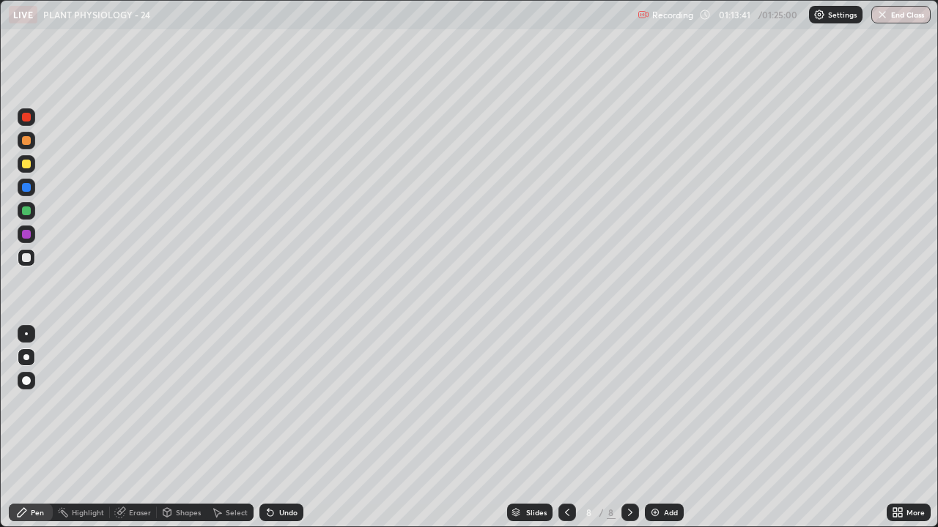
click at [238, 428] on div "Select" at bounding box center [237, 512] width 22 height 7
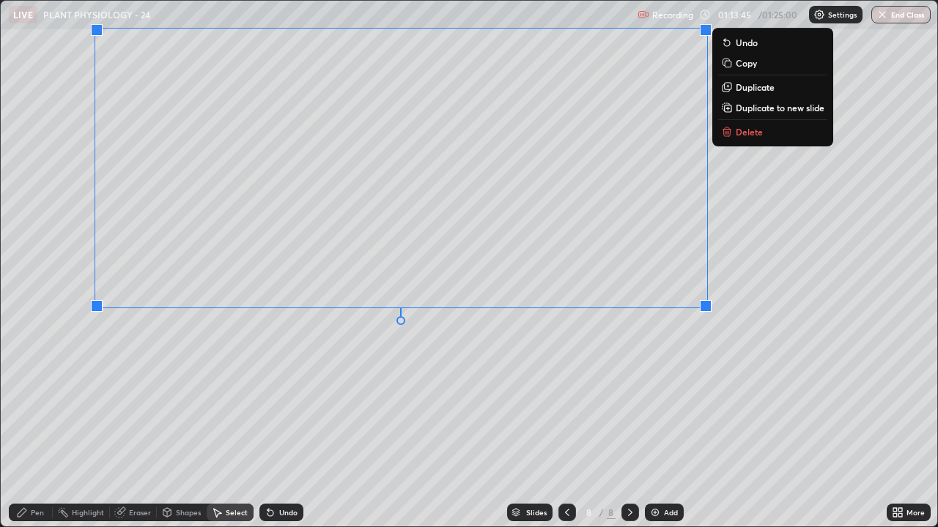
click at [312, 428] on div "0 ° Undo Copy Duplicate Duplicate to new slide Delete" at bounding box center [469, 264] width 936 height 526
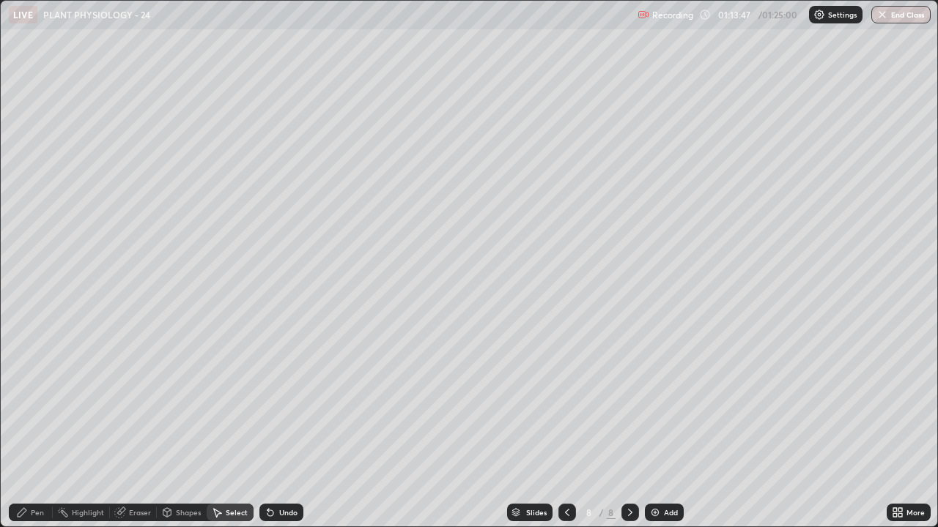
click at [40, 428] on div "Pen" at bounding box center [37, 512] width 13 height 7
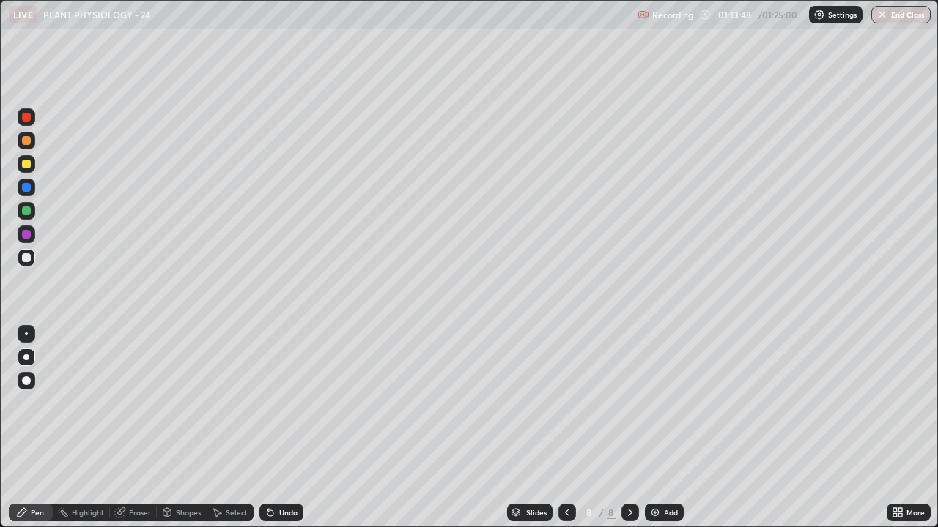
click at [26, 236] on div at bounding box center [26, 234] width 9 height 9
click at [27, 256] on div at bounding box center [26, 257] width 9 height 9
click at [287, 428] on div "Undo" at bounding box center [288, 512] width 18 height 7
click at [23, 236] on div at bounding box center [26, 234] width 9 height 9
click at [20, 168] on div at bounding box center [27, 164] width 18 height 18
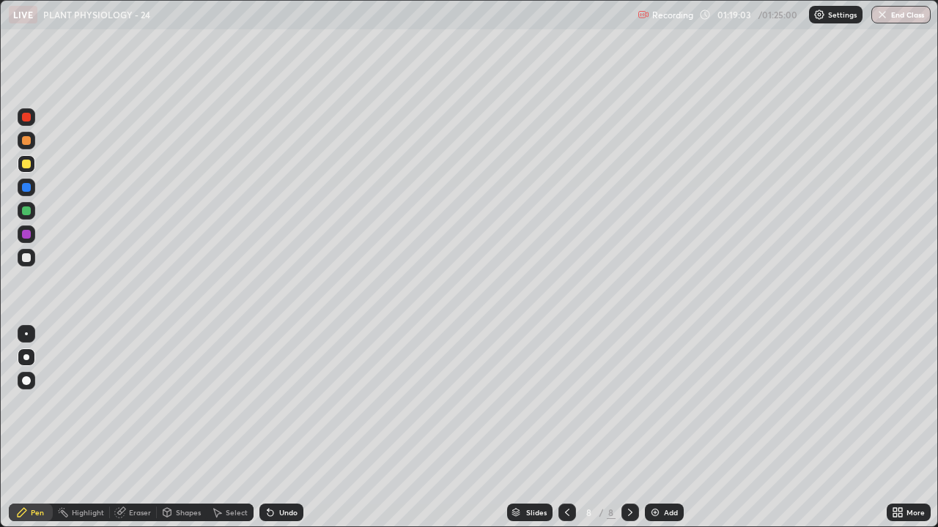
click at [661, 428] on div "Add" at bounding box center [664, 513] width 39 height 18
click at [26, 142] on div at bounding box center [26, 140] width 9 height 9
click at [22, 259] on div at bounding box center [26, 257] width 9 height 9
click at [23, 143] on div at bounding box center [26, 140] width 9 height 9
click at [29, 163] on div at bounding box center [26, 164] width 9 height 9
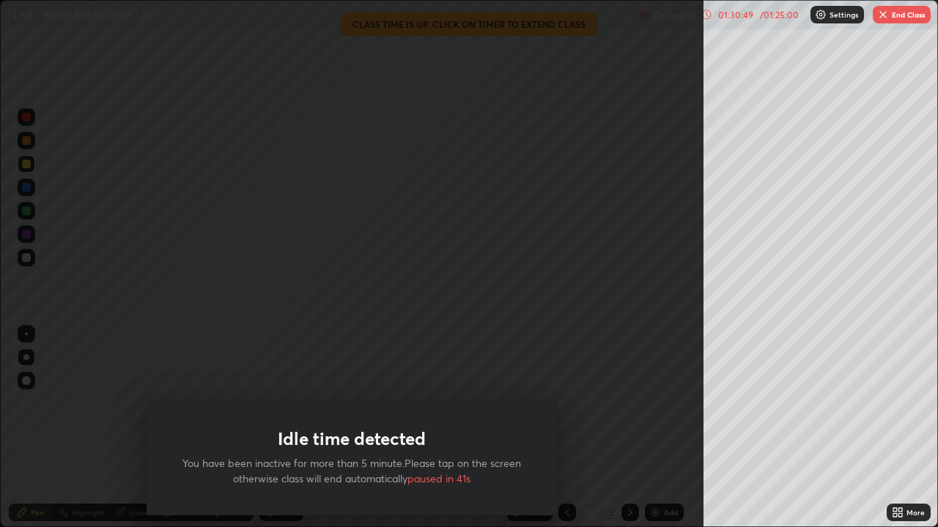
click at [550, 353] on div "Idle time detected You have been inactive for more than 5 minute.Please tap on …" at bounding box center [351, 263] width 703 height 527
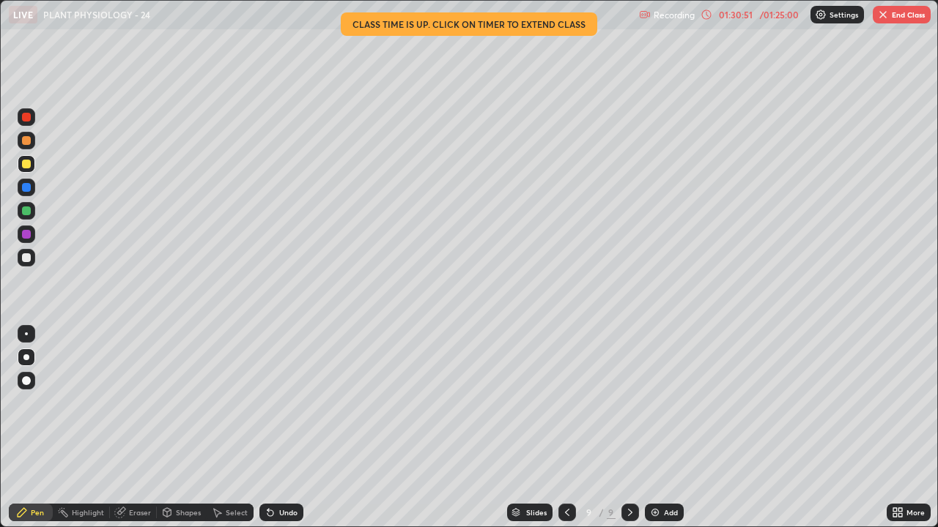
click at [889, 19] on button "End Class" at bounding box center [902, 15] width 58 height 18
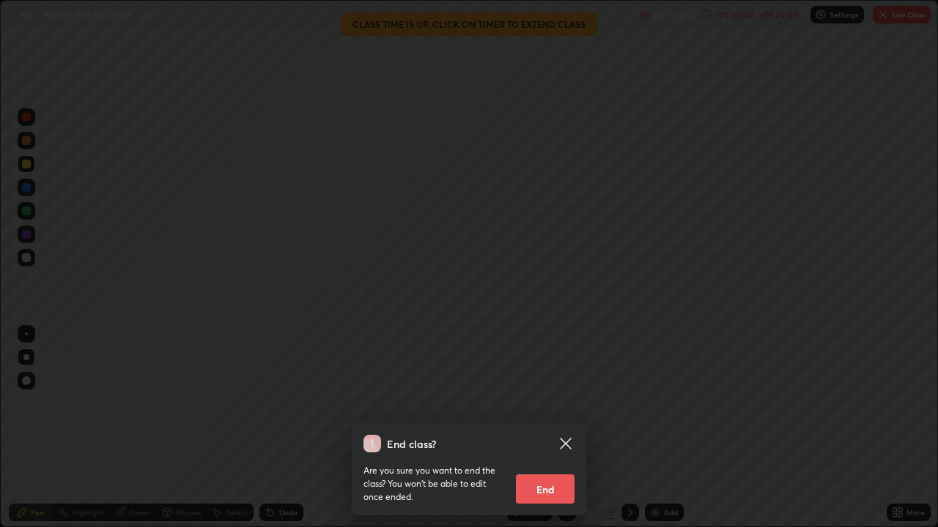
click at [547, 428] on button "End" at bounding box center [545, 489] width 59 height 29
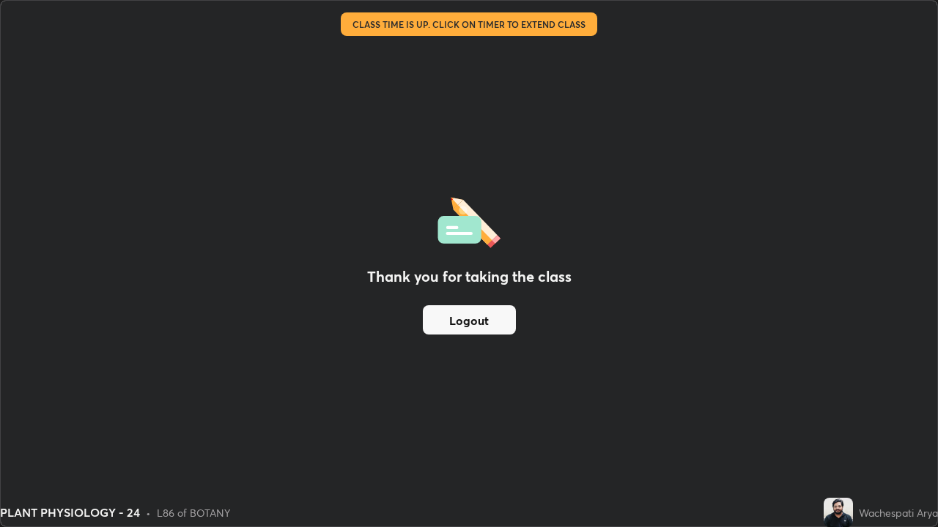
click at [491, 323] on button "Logout" at bounding box center [469, 319] width 93 height 29
click at [488, 323] on button "Logout" at bounding box center [469, 319] width 93 height 29
click at [488, 324] on button "Logout" at bounding box center [469, 319] width 93 height 29
click at [490, 323] on button "Logout" at bounding box center [469, 319] width 93 height 29
click at [492, 324] on button "Logout" at bounding box center [469, 319] width 93 height 29
